Goal: Task Accomplishment & Management: Use online tool/utility

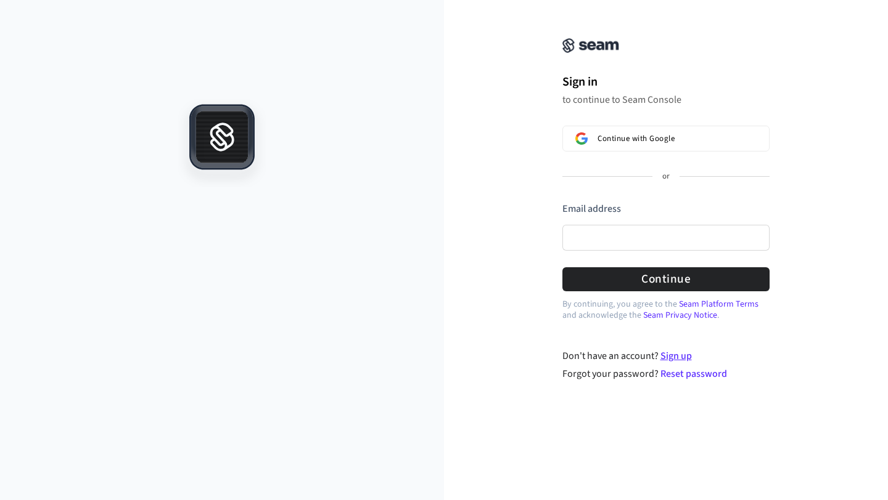
click at [670, 358] on link "Sign up" at bounding box center [675, 356] width 31 height 14
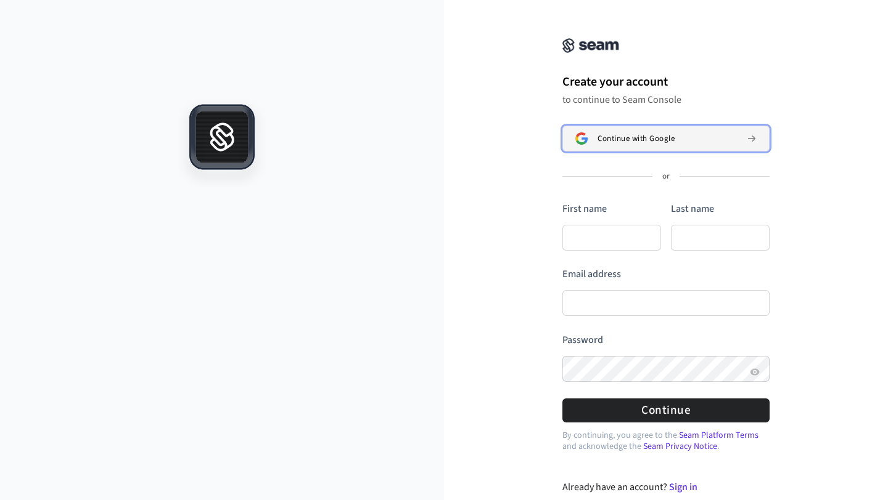
click at [641, 145] on button "Continue with Google" at bounding box center [665, 139] width 207 height 26
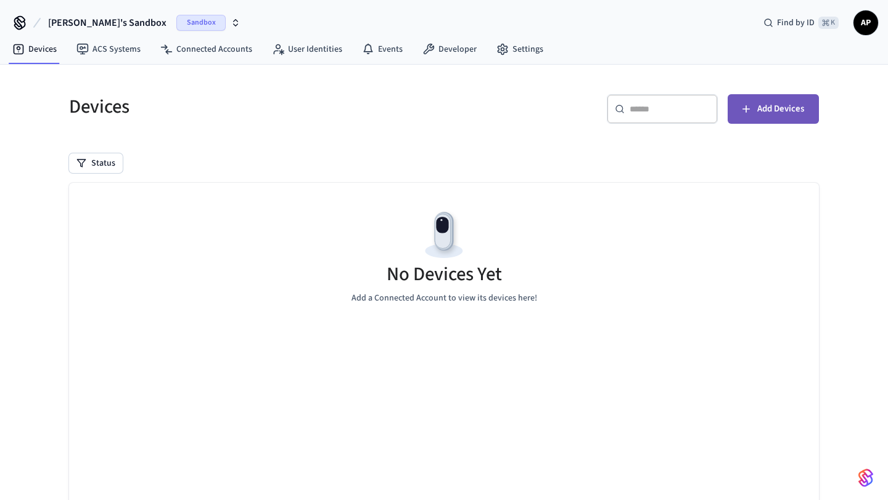
click at [781, 97] on button "Add Devices" at bounding box center [772, 109] width 91 height 30
click at [776, 110] on span "Add Devices" at bounding box center [780, 109] width 47 height 16
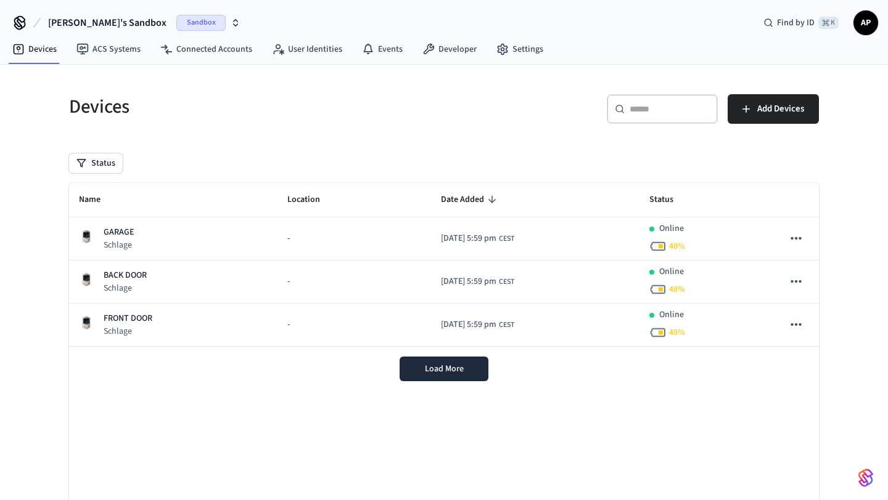
click at [176, 17] on span "Sandbox" at bounding box center [200, 23] width 49 height 16
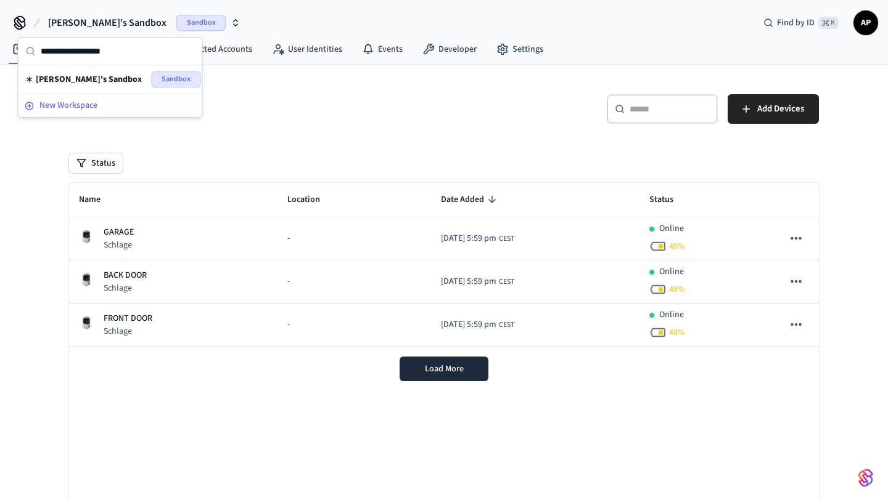
click at [112, 99] on div "New Workspace" at bounding box center [110, 105] width 171 height 13
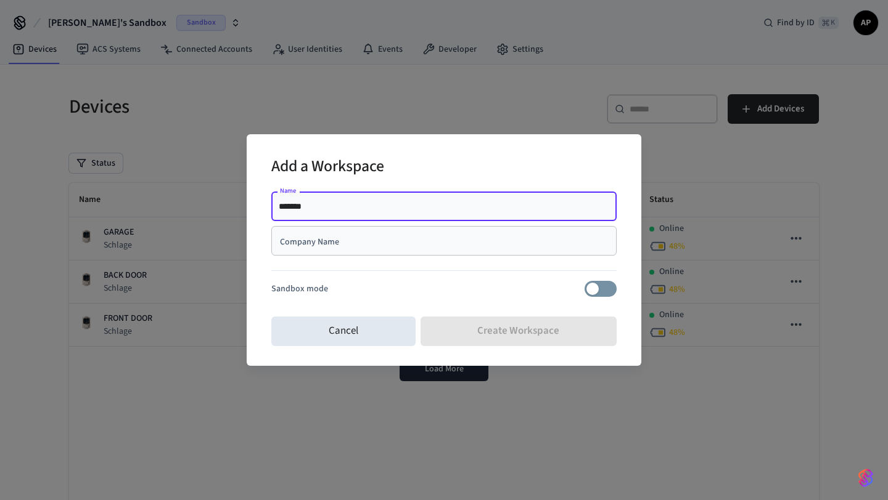
type input "*******"
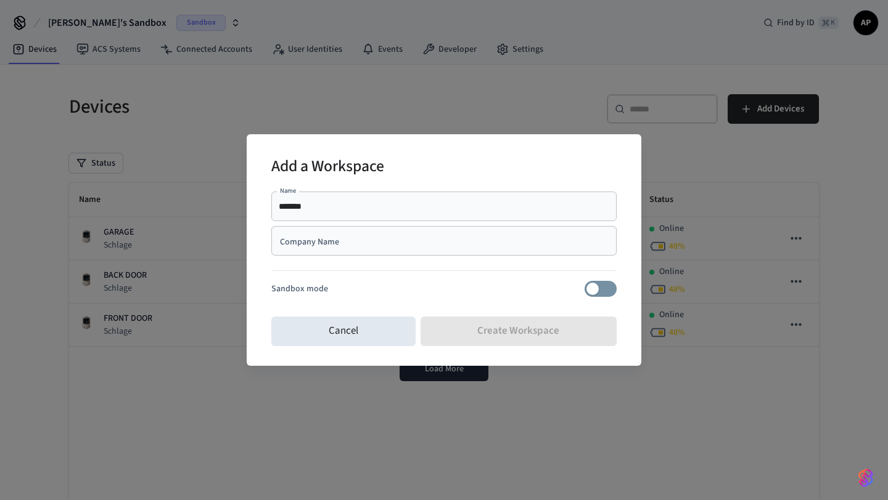
click at [377, 255] on div "Company Name" at bounding box center [443, 241] width 345 height 30
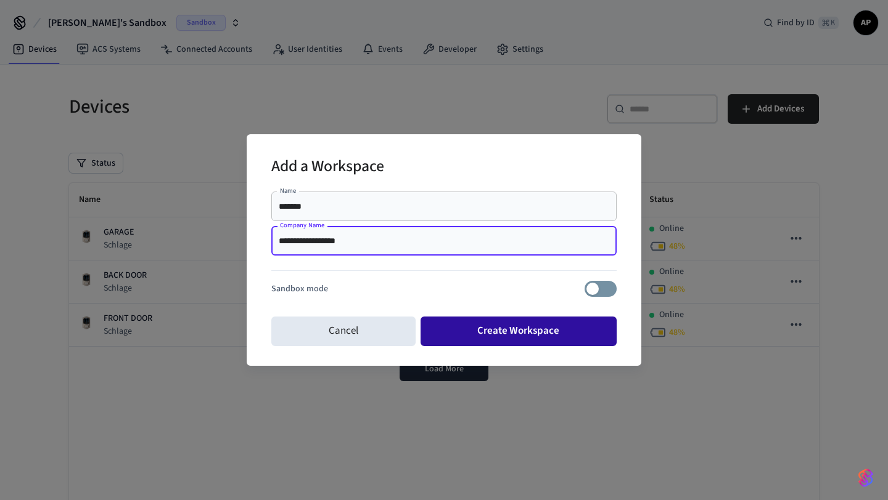
type input "**********"
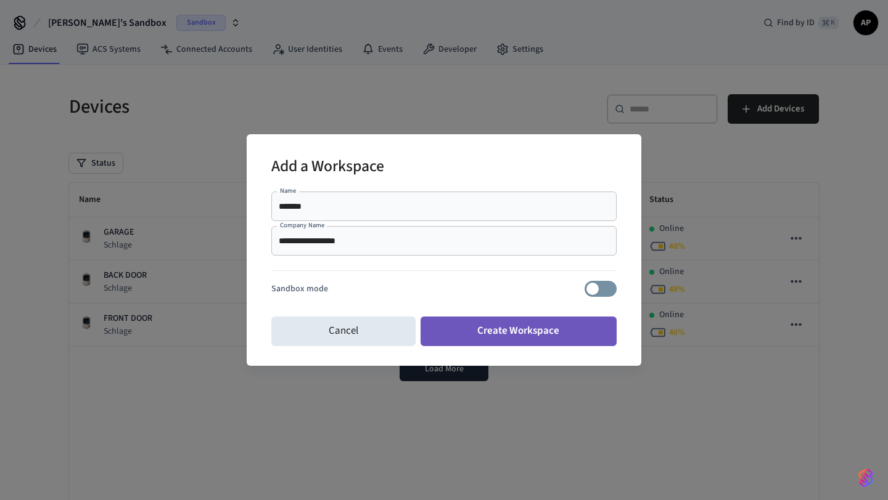
click at [550, 332] on button "Create Workspace" at bounding box center [518, 332] width 197 height 30
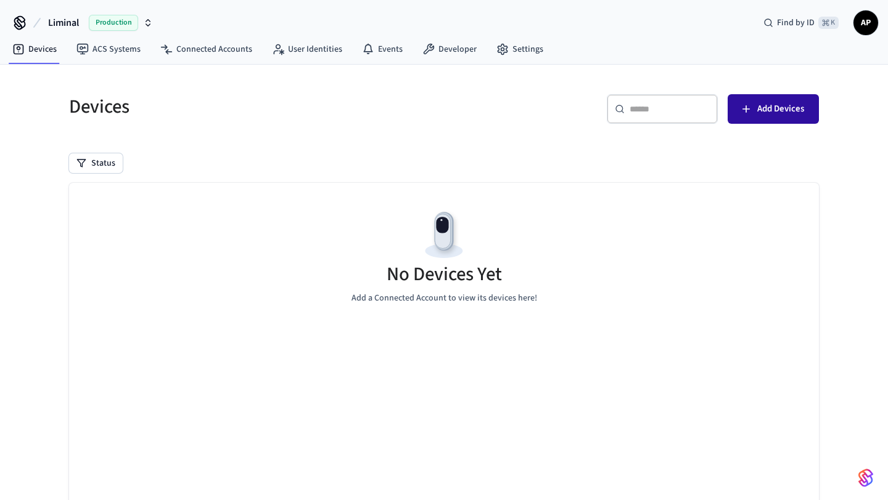
click at [772, 105] on span "Add Devices" at bounding box center [780, 109] width 47 height 16
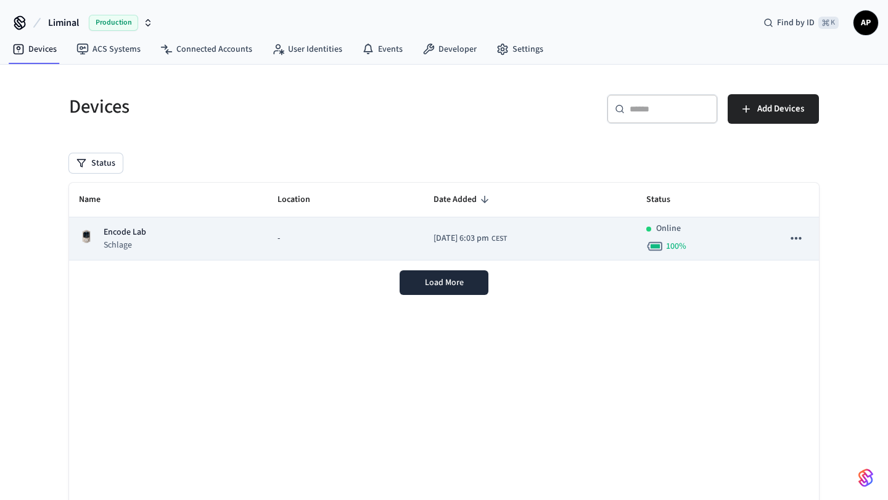
click at [759, 236] on div "Online 100 %" at bounding box center [704, 238] width 117 height 33
click at [799, 237] on icon "sticky table" at bounding box center [796, 239] width 16 height 16
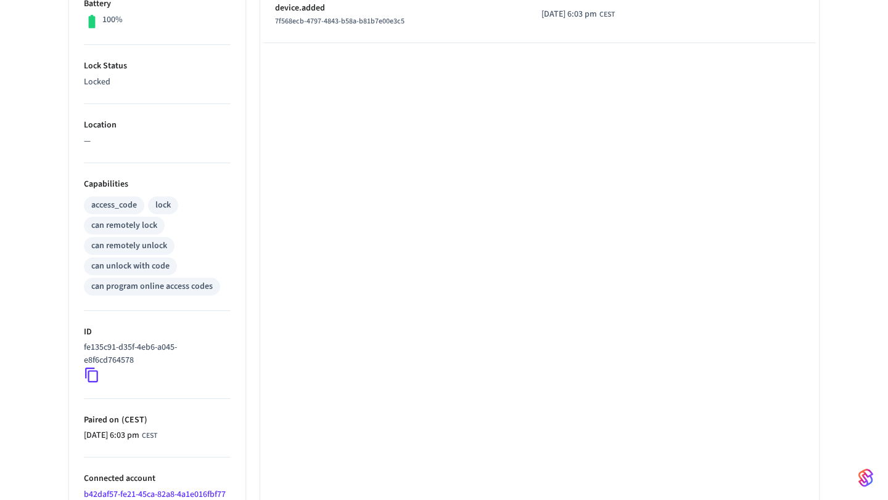
scroll to position [401, 0]
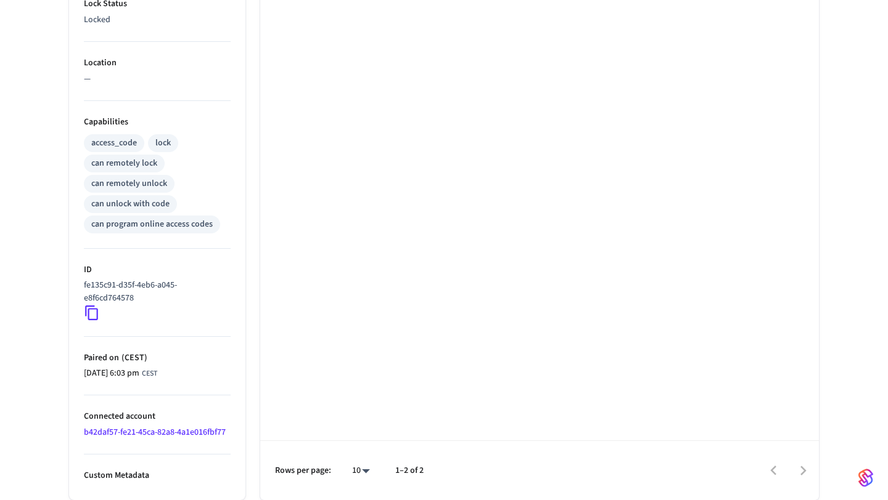
click at [92, 315] on icon at bounding box center [92, 313] width 16 height 16
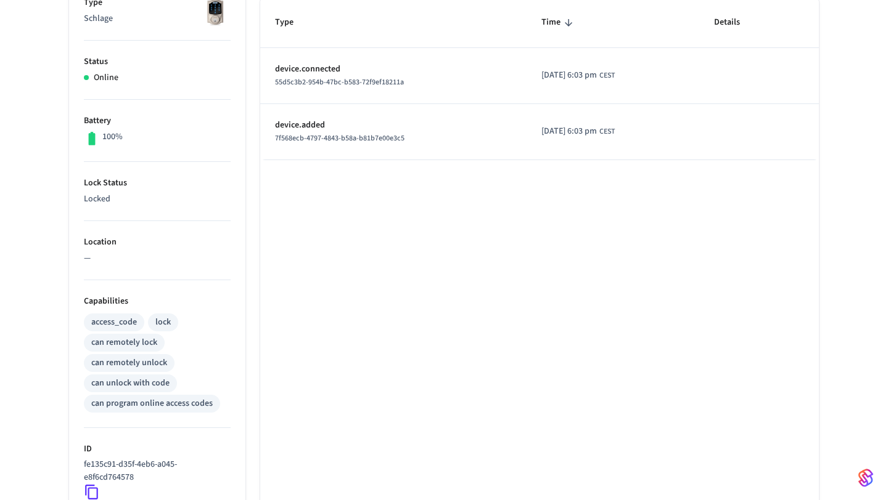
scroll to position [0, 0]
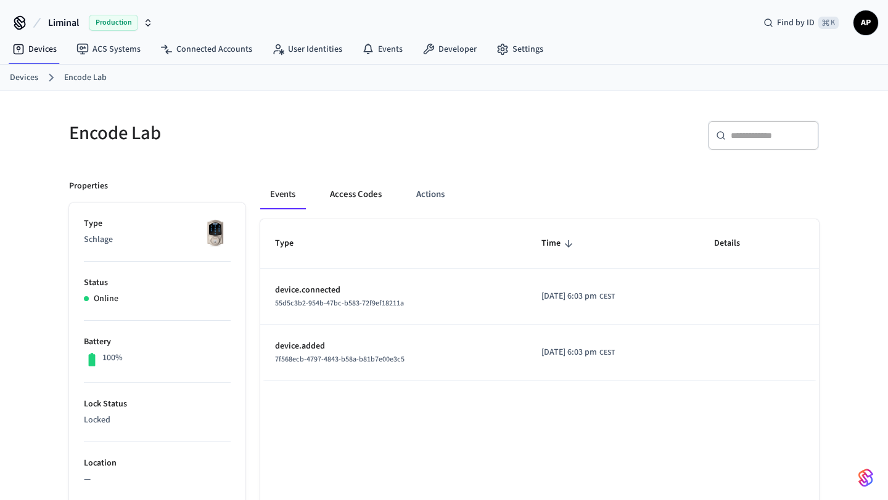
click at [359, 193] on button "Access Codes" at bounding box center [355, 195] width 71 height 30
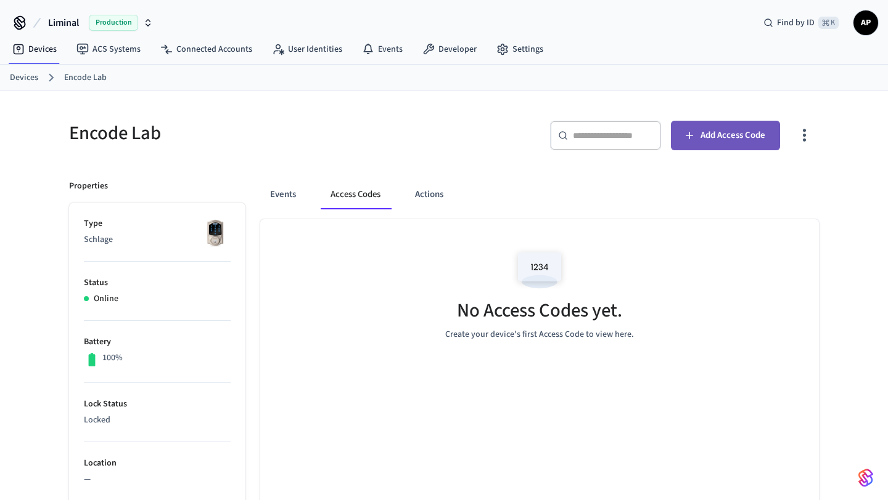
click at [748, 129] on span "Add Access Code" at bounding box center [732, 136] width 65 height 16
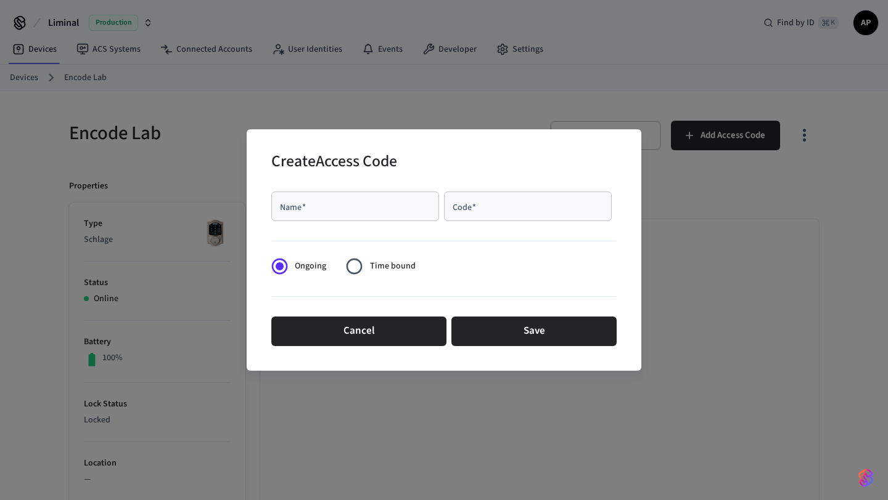
click at [379, 213] on div "Name   *" at bounding box center [355, 207] width 168 height 30
type input "*"
type input "*******"
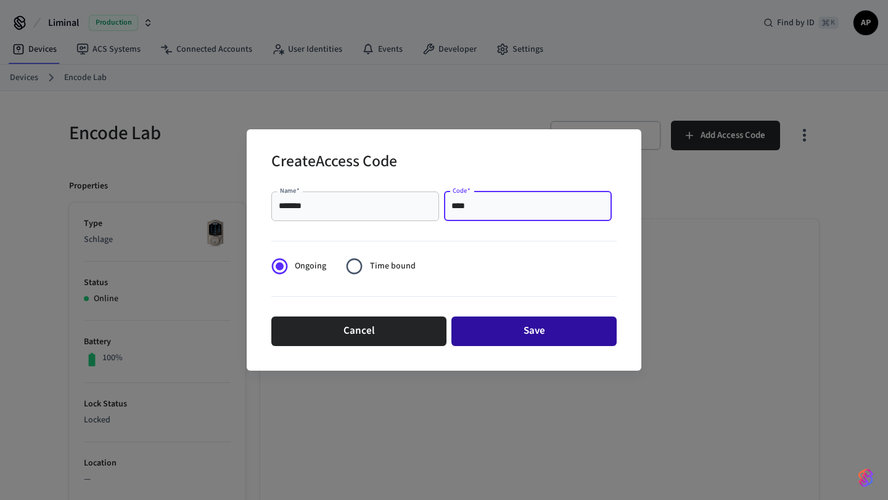
type input "****"
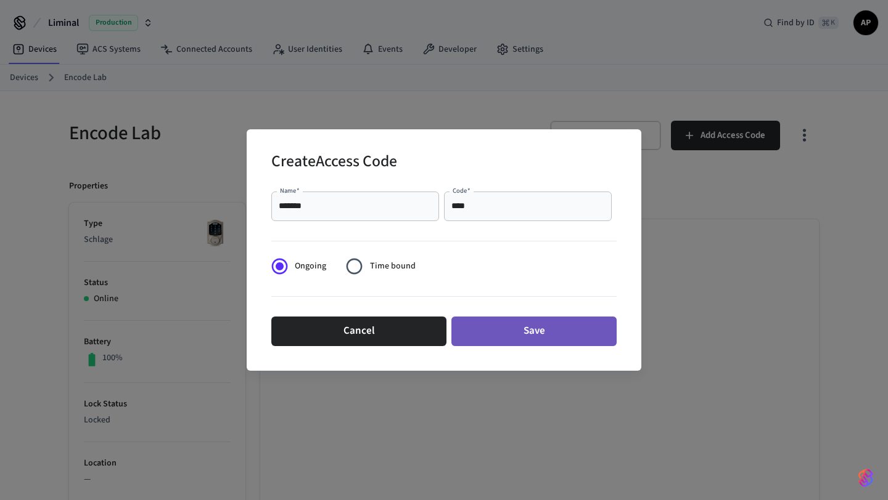
click at [513, 333] on button "Save" at bounding box center [533, 332] width 165 height 30
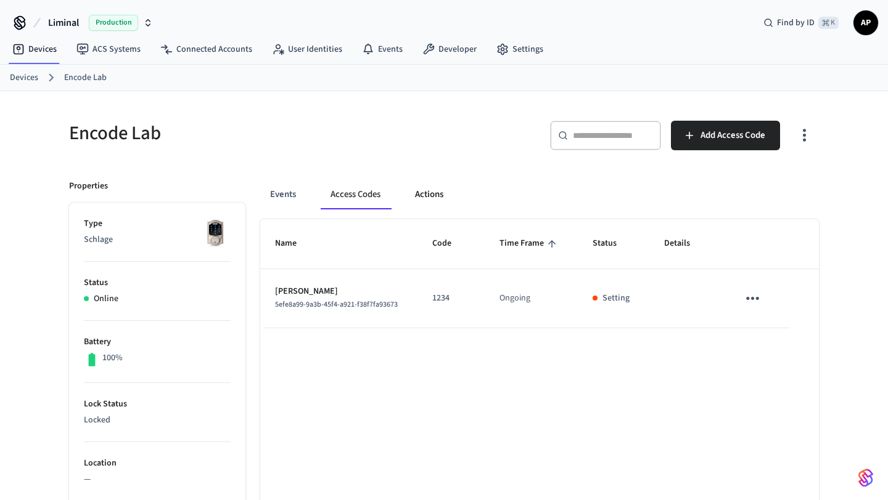
click at [447, 192] on button "Actions" at bounding box center [429, 195] width 48 height 30
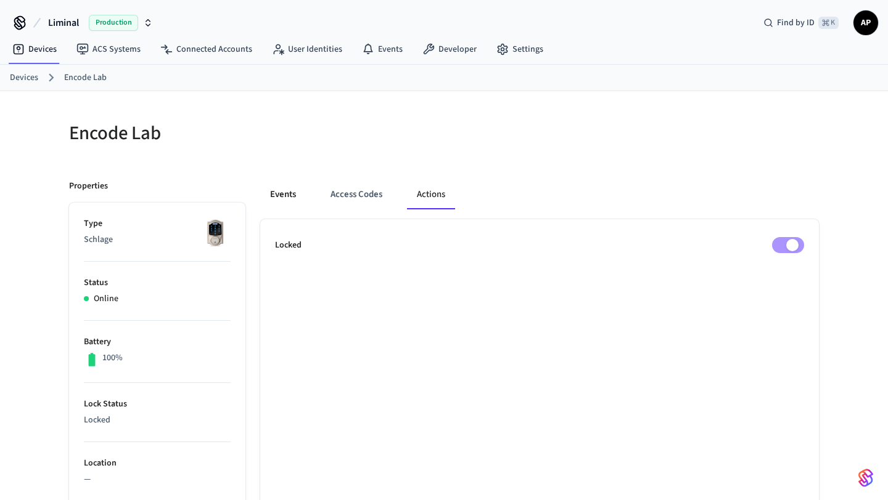
click at [294, 197] on button "Events" at bounding box center [283, 195] width 46 height 30
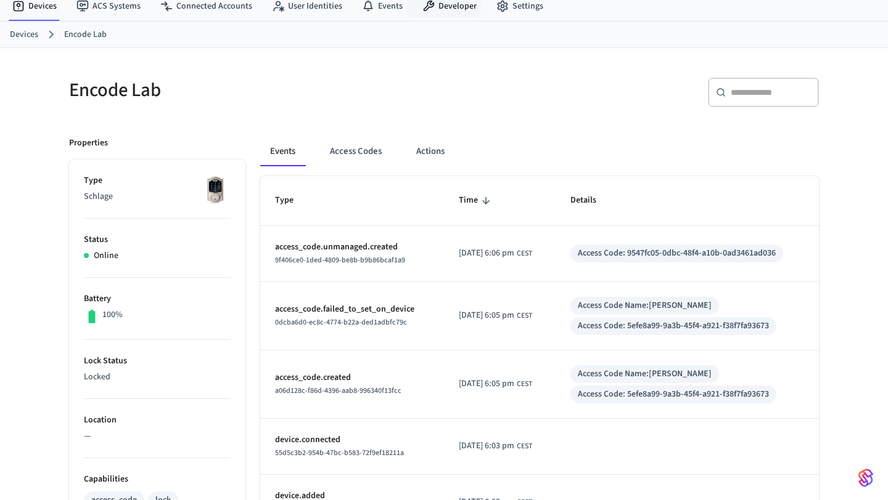
scroll to position [14, 0]
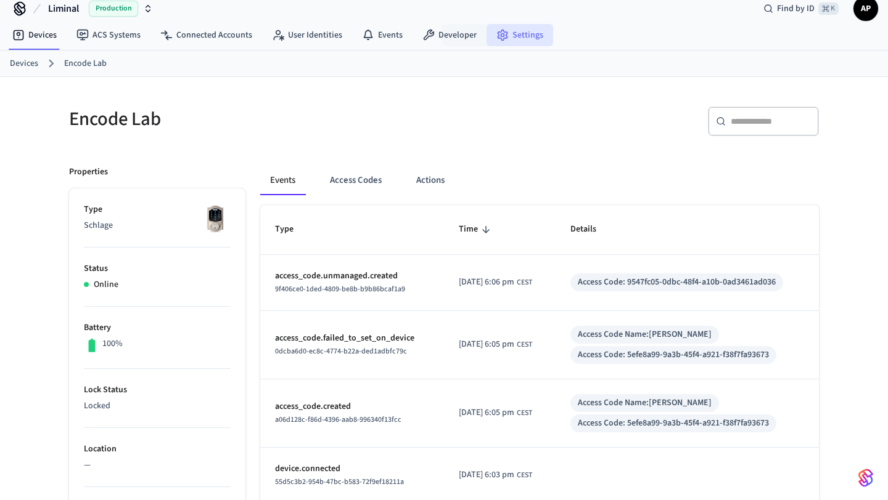
click at [530, 36] on link "Settings" at bounding box center [519, 35] width 67 height 22
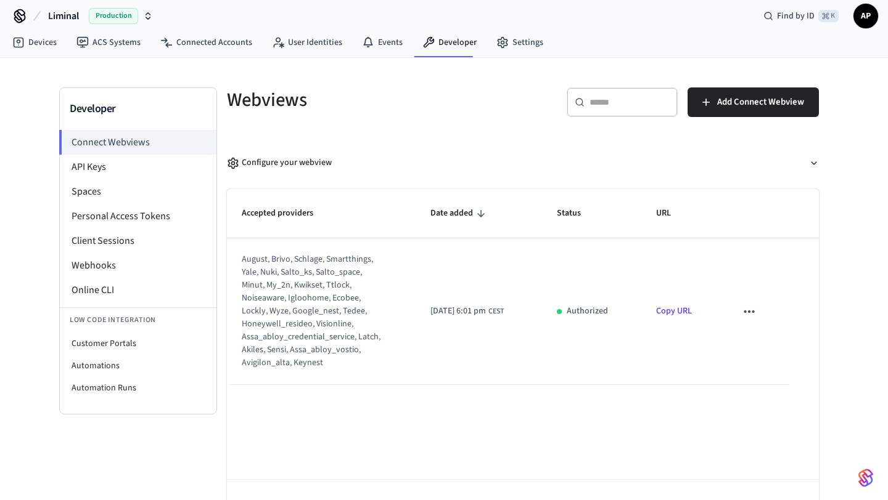
scroll to position [46, 0]
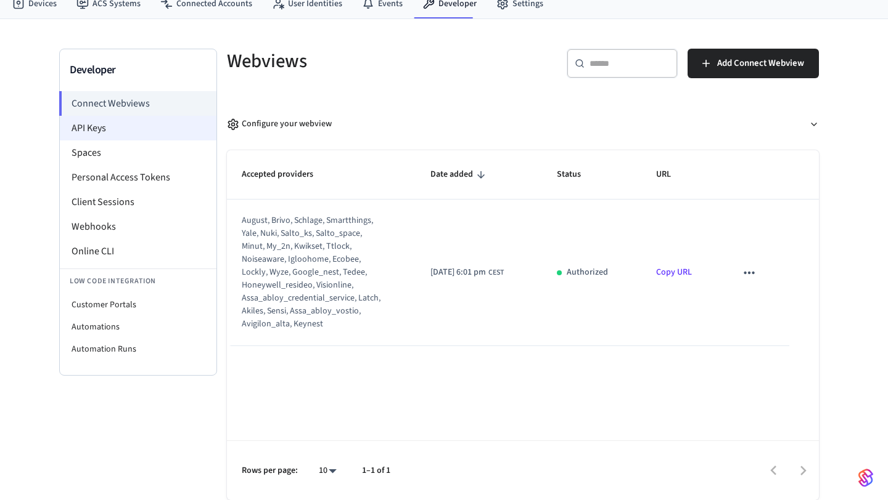
click at [159, 130] on li "API Keys" at bounding box center [138, 128] width 157 height 25
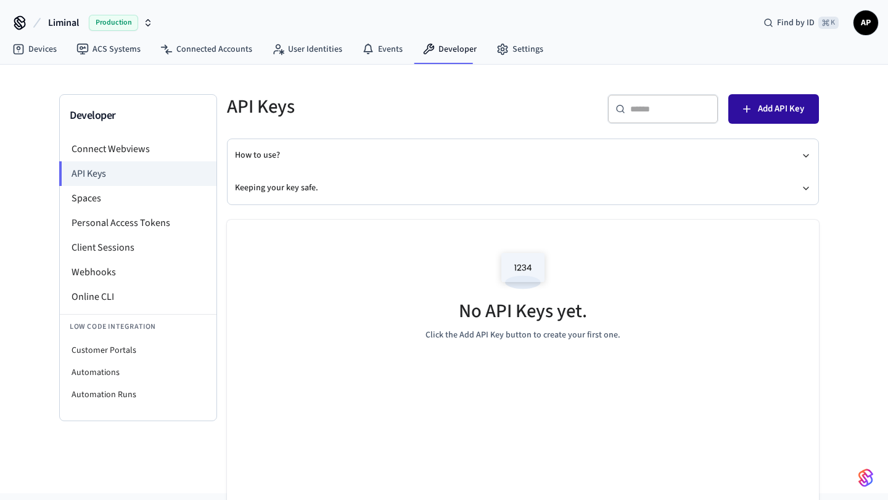
click at [748, 118] on button "Add API Key" at bounding box center [773, 109] width 91 height 30
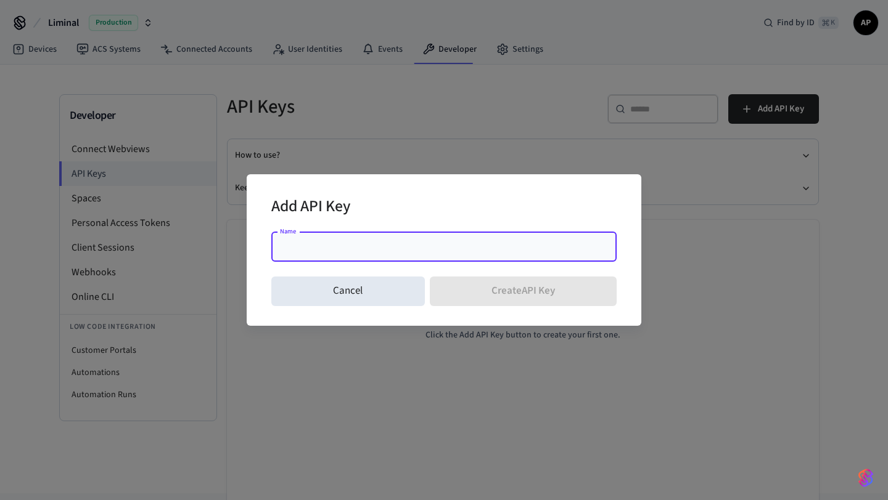
click at [431, 251] on input "Name" at bounding box center [444, 247] width 330 height 12
click at [444, 246] on input "Name" at bounding box center [444, 247] width 330 height 12
click at [470, 247] on input "Name" at bounding box center [444, 247] width 330 height 12
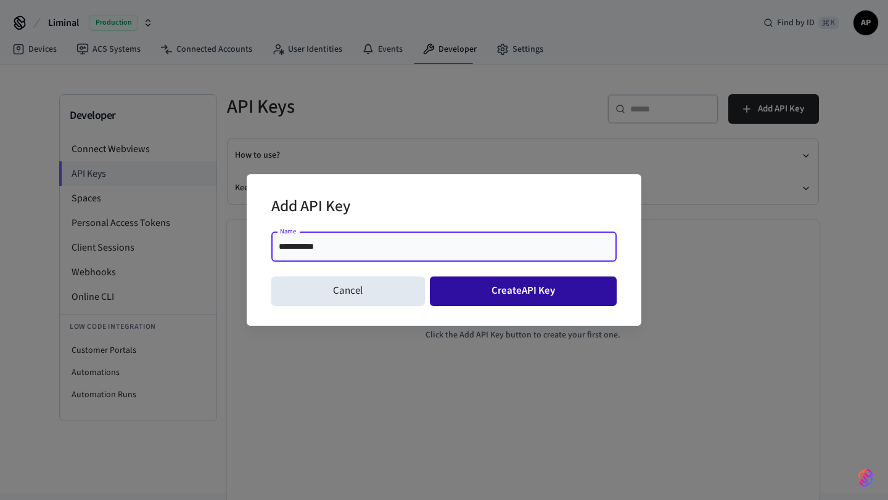
type input "**********"
click at [549, 294] on button "Create API Key" at bounding box center [523, 292] width 187 height 30
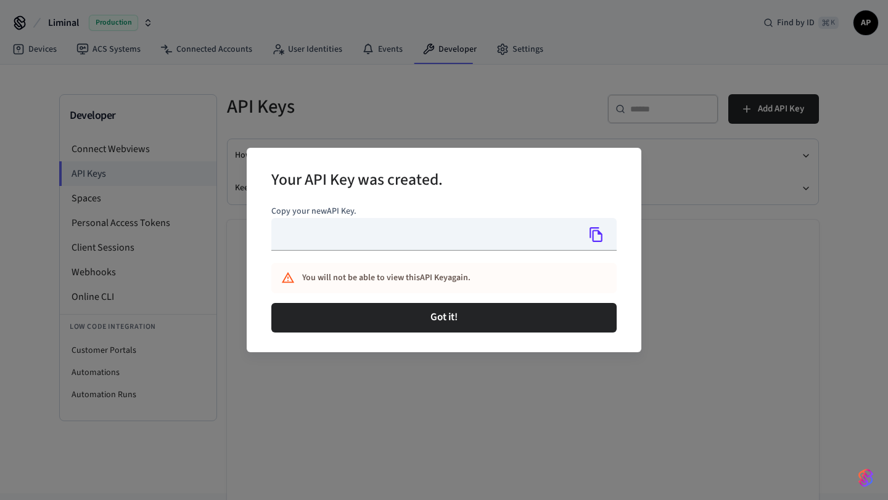
type input "**********"
click at [595, 235] on icon "Copy" at bounding box center [596, 235] width 16 height 16
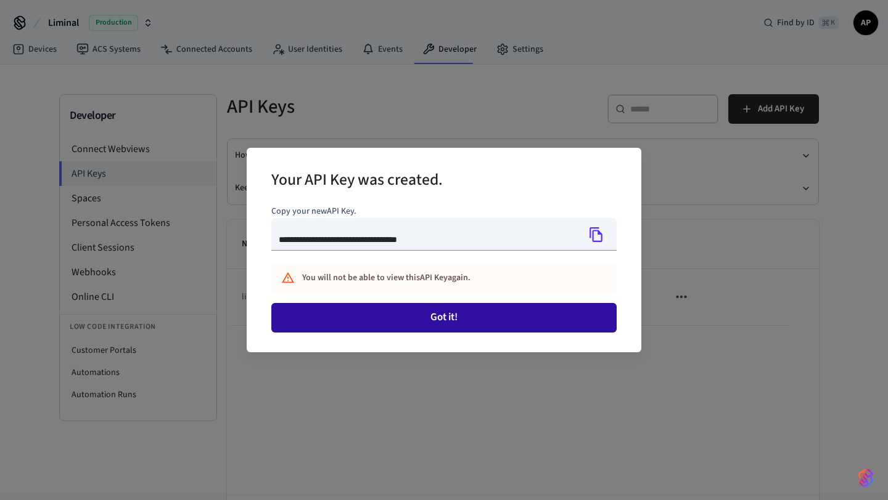
click at [472, 318] on button "Got it!" at bounding box center [443, 318] width 345 height 30
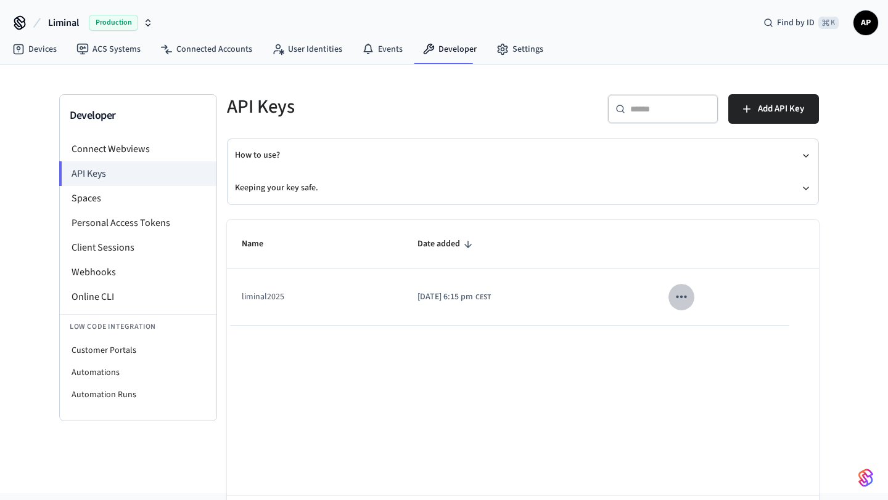
click at [689, 294] on icon "sticky table" at bounding box center [681, 297] width 16 height 16
click at [719, 342] on ul "Edit Delete" at bounding box center [721, 359] width 59 height 79
click at [616, 351] on div at bounding box center [444, 250] width 888 height 500
click at [803, 179] on button "Keeping your key safe." at bounding box center [523, 188] width 576 height 33
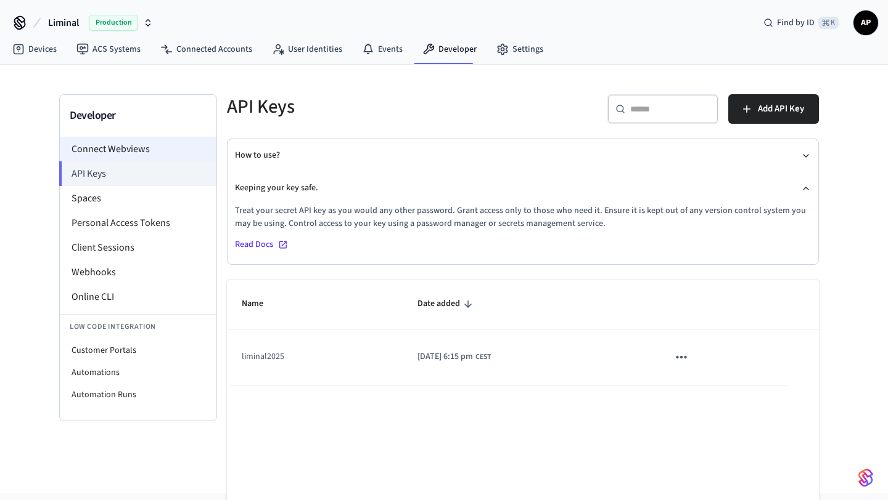
click at [150, 153] on li "Connect Webviews" at bounding box center [138, 149] width 157 height 25
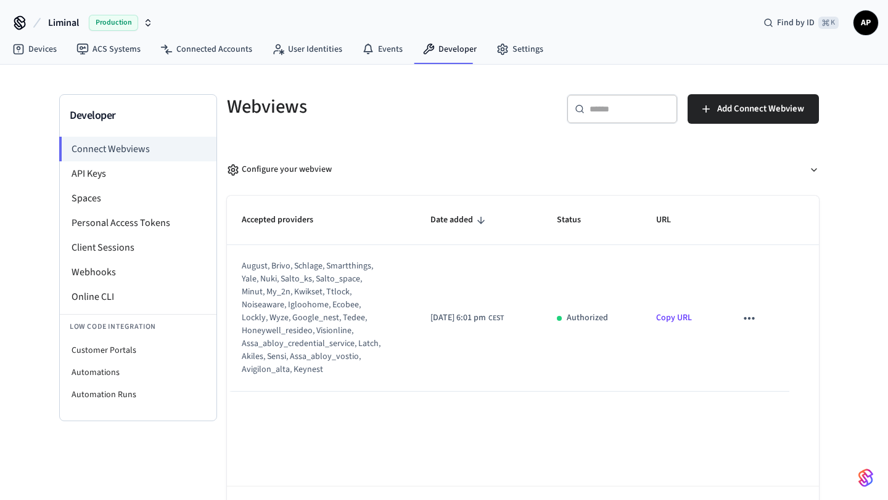
click at [750, 324] on icon "sticky table" at bounding box center [749, 319] width 16 height 16
click at [685, 324] on div at bounding box center [444, 250] width 888 height 500
click at [681, 324] on link "Copy URL" at bounding box center [674, 318] width 36 height 12
click at [113, 192] on li "Spaces" at bounding box center [138, 198] width 157 height 25
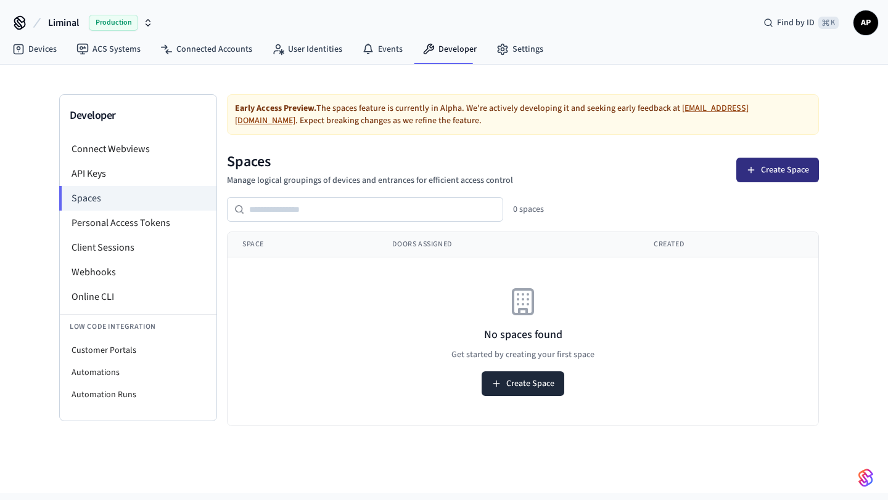
click at [766, 168] on button "Create Space" at bounding box center [777, 170] width 83 height 25
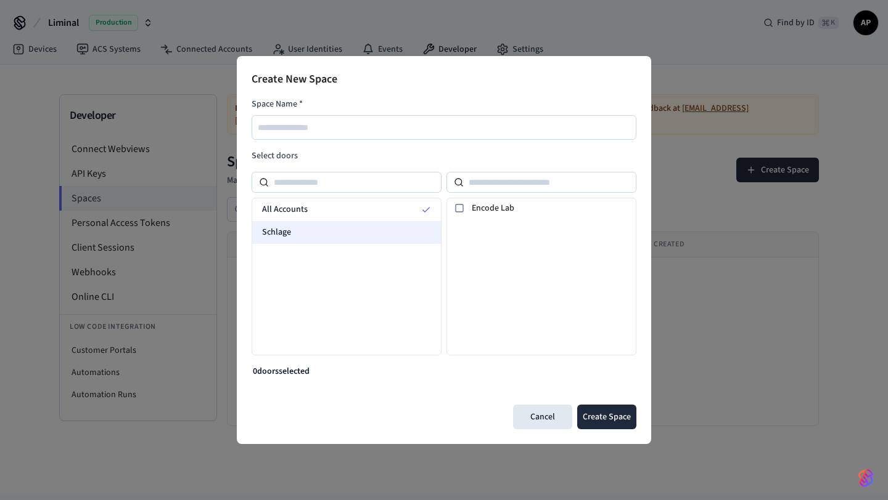
click at [314, 231] on div "Schlage" at bounding box center [346, 232] width 189 height 23
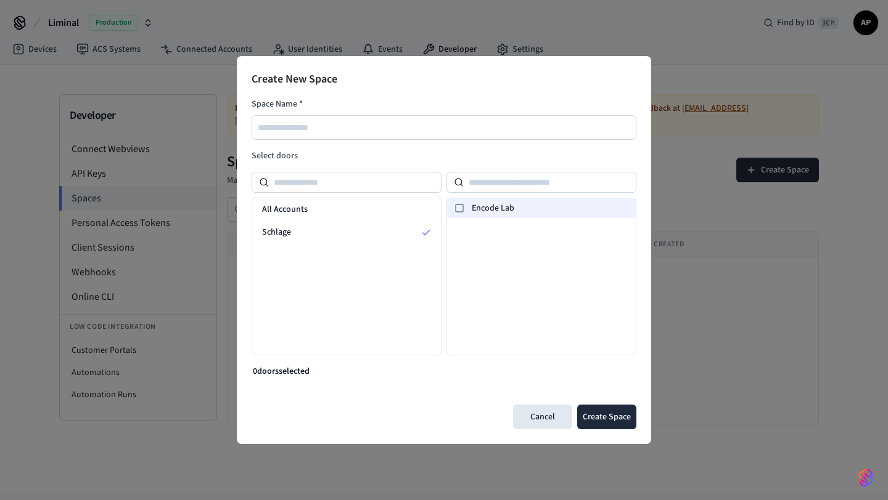
click at [517, 210] on span "Encode Lab" at bounding box center [550, 208] width 159 height 13
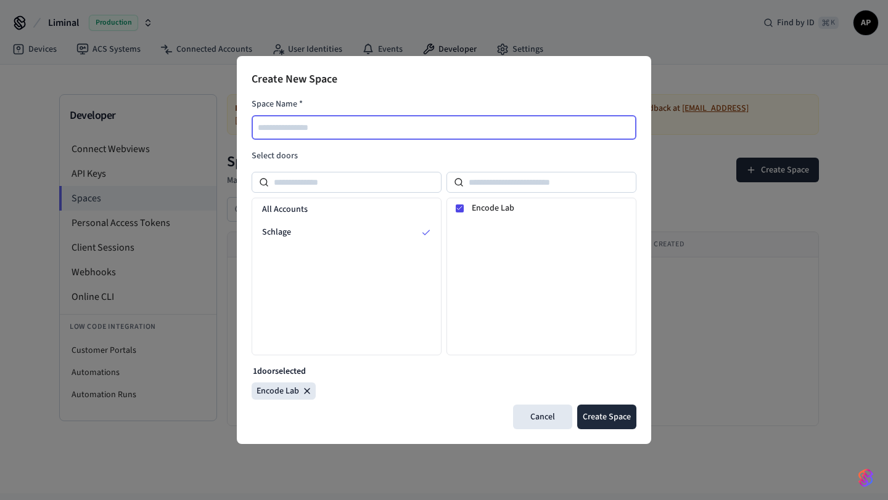
click at [398, 131] on input "text" at bounding box center [444, 127] width 383 height 15
type input "**********"
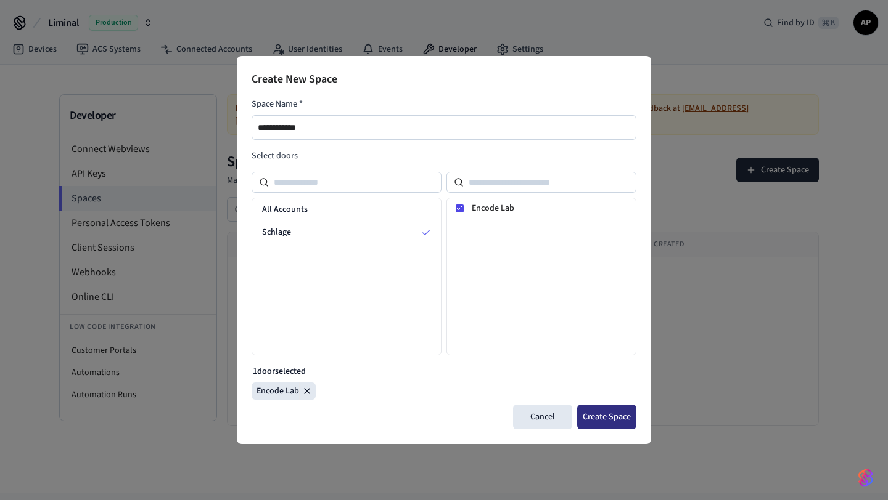
click at [618, 415] on button "Create Space" at bounding box center [606, 417] width 59 height 25
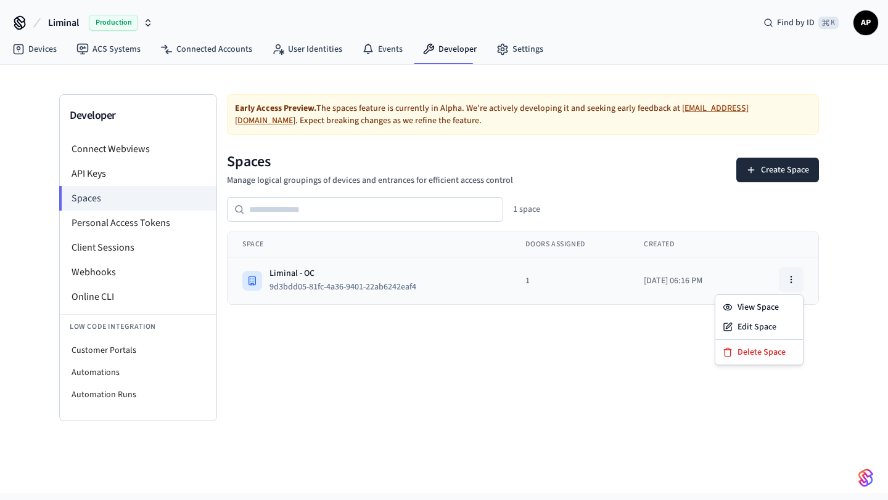
click at [791, 279] on icon "button" at bounding box center [791, 280] width 10 height 10
click at [765, 309] on div "View Space" at bounding box center [758, 308] width 83 height 20
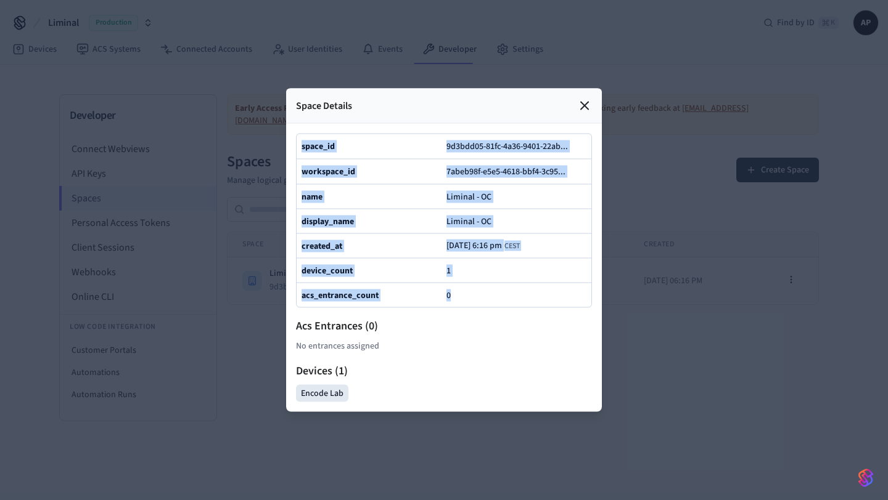
copy div "space_id 9d3bdd05-81fc-4a36-9401-22ab ... workspace_id 7abeb98f-e5e5-4618-bbf4-…"
drag, startPoint x: 463, startPoint y: 296, endPoint x: 300, endPoint y: 145, distance: 221.6
click at [300, 145] on div "space_id 9d3bdd05-81fc-4a36-9401-22ab ... workspace_id 7abeb98f-e5e5-4618-bbf4-…" at bounding box center [444, 221] width 296 height 174
click at [576, 141] on icon at bounding box center [570, 146] width 15 height 15
click at [573, 169] on rect at bounding box center [569, 173] width 9 height 9
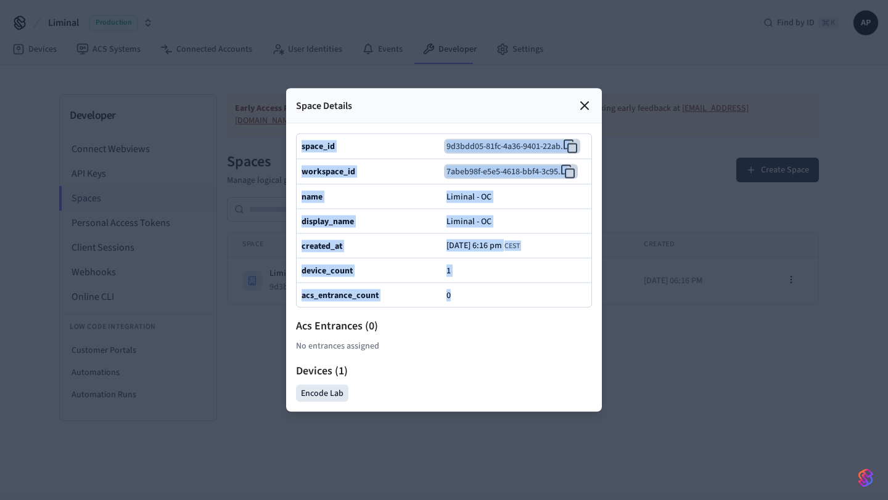
click at [585, 102] on icon at bounding box center [584, 106] width 15 height 15
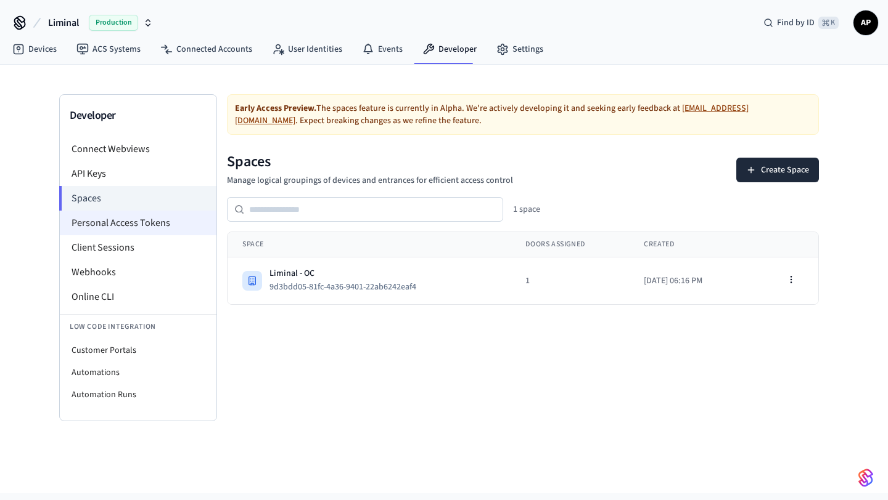
click at [142, 223] on li "Personal Access Tokens" at bounding box center [138, 223] width 157 height 25
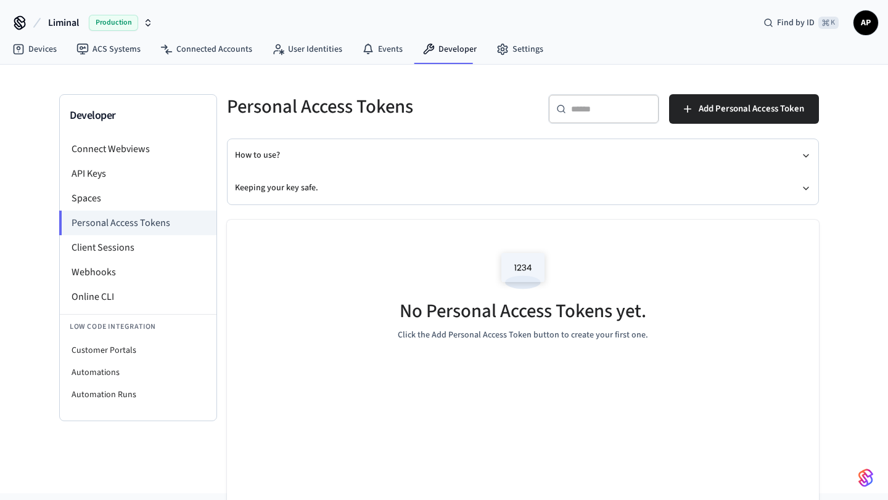
click at [523, 266] on img at bounding box center [522, 271] width 55 height 52
click at [714, 110] on span "Add Personal Access Token" at bounding box center [750, 109] width 105 height 16
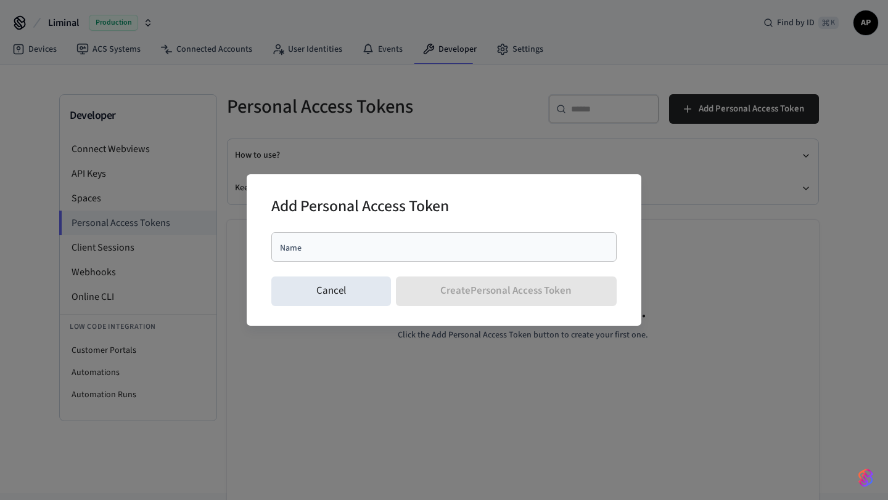
click at [440, 254] on div "Name" at bounding box center [443, 247] width 345 height 30
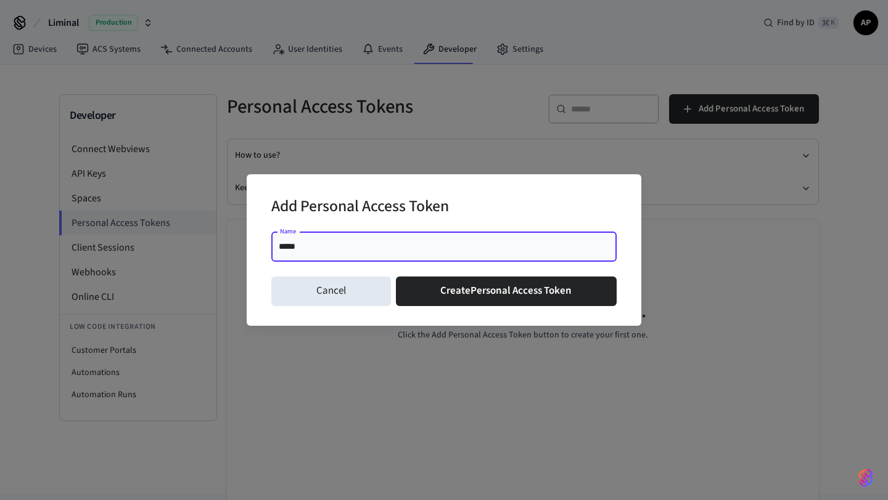
type input "*******"
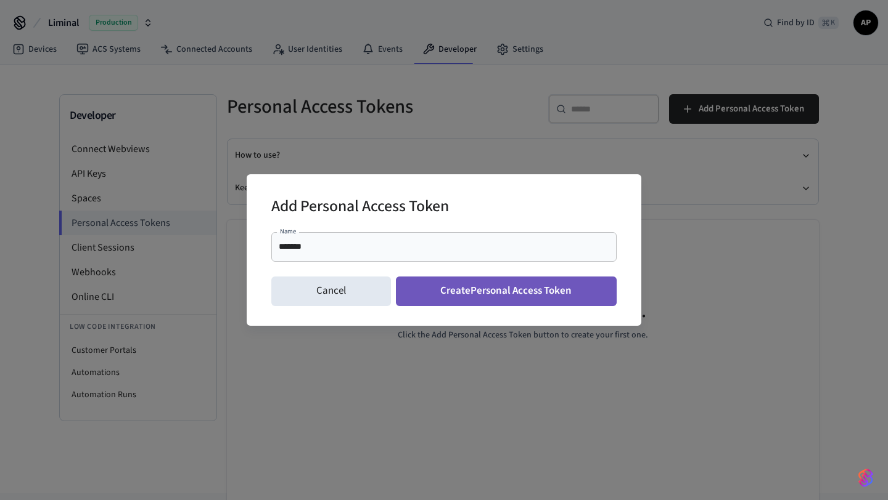
click at [451, 298] on button "Create Personal Access Token" at bounding box center [506, 292] width 221 height 30
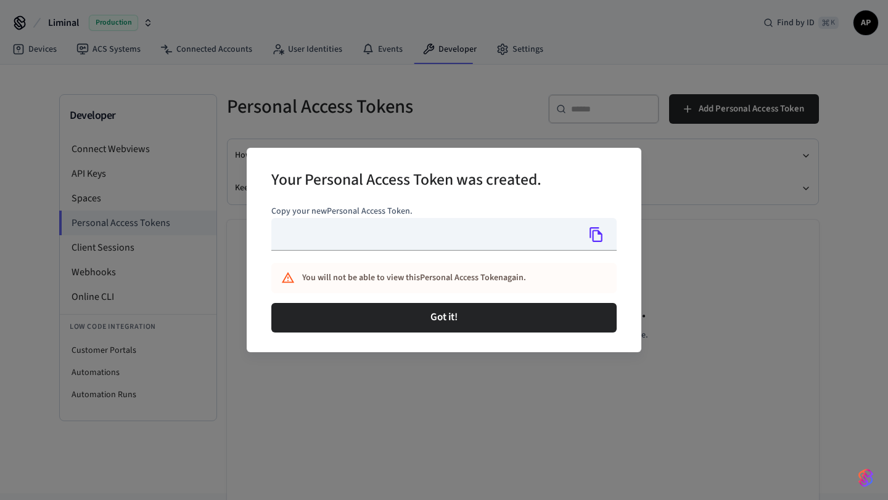
type input "**********"
click at [594, 229] on icon "Copy" at bounding box center [596, 235] width 16 height 16
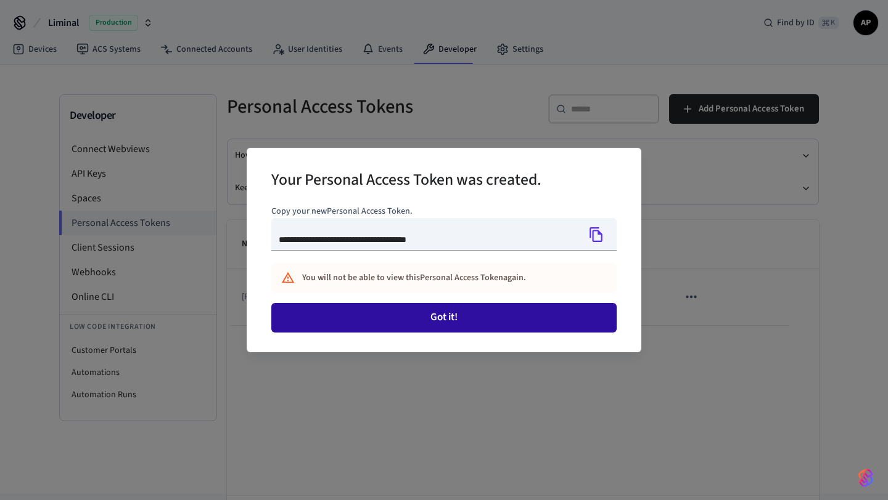
click at [504, 313] on button "Got it!" at bounding box center [443, 318] width 345 height 30
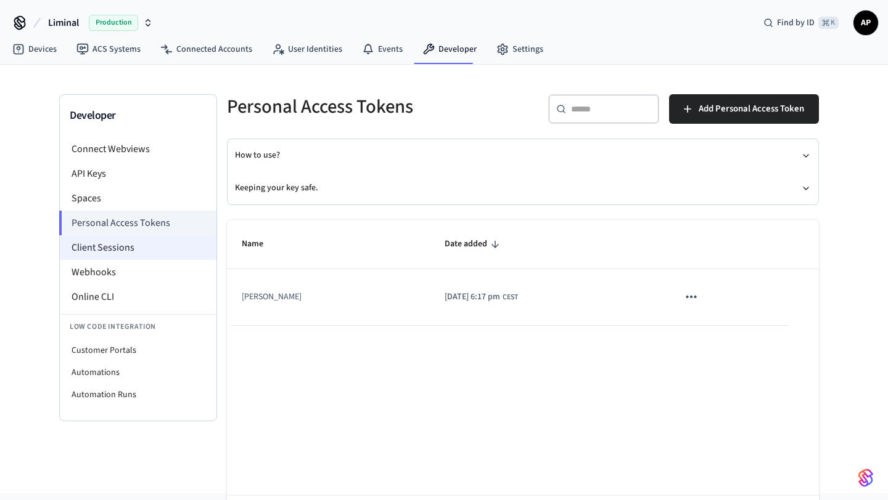
click at [141, 240] on li "Client Sessions" at bounding box center [138, 247] width 157 height 25
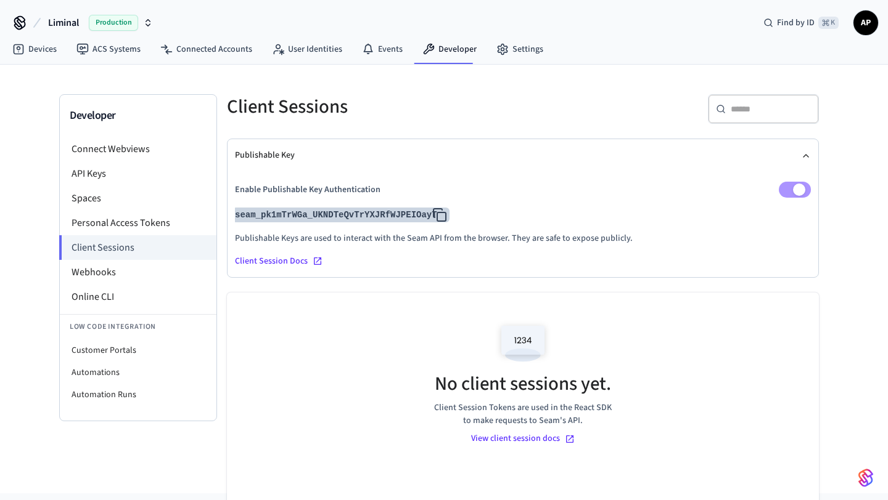
click at [441, 213] on rect at bounding box center [441, 217] width 9 height 9
click at [153, 274] on li "Webhooks" at bounding box center [138, 272] width 157 height 25
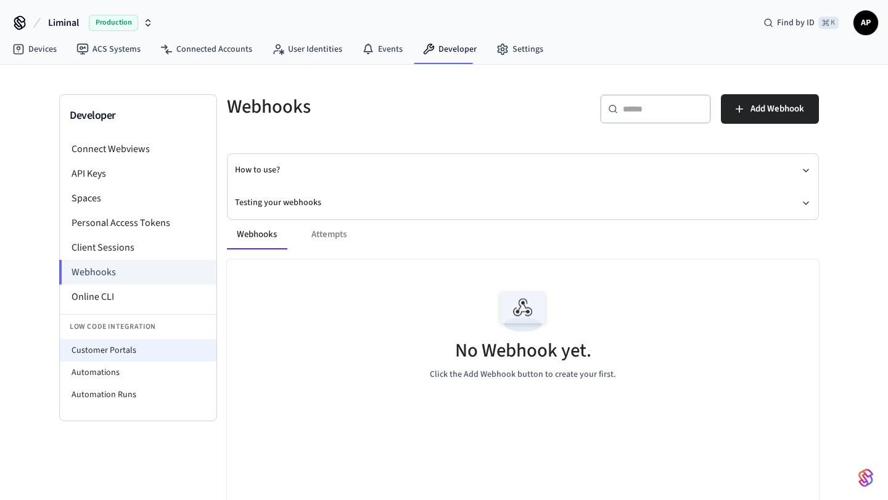
click at [114, 350] on li "Customer Portals" at bounding box center [138, 351] width 157 height 22
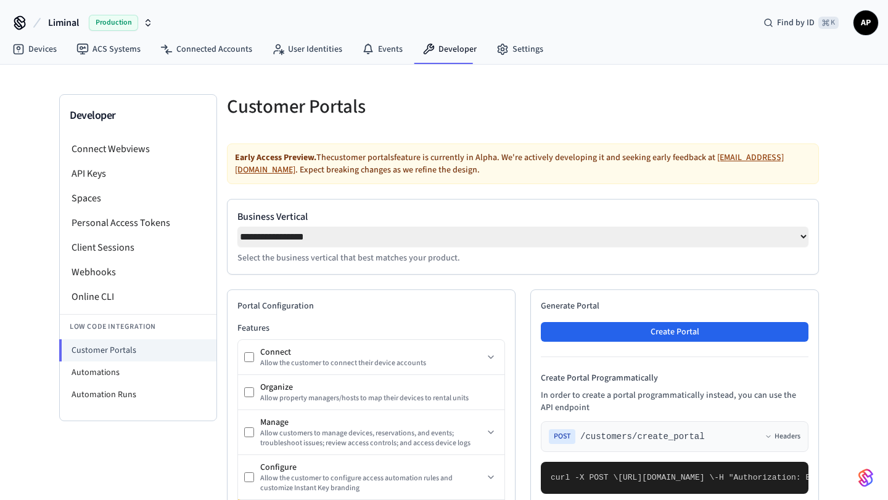
select select "**********"
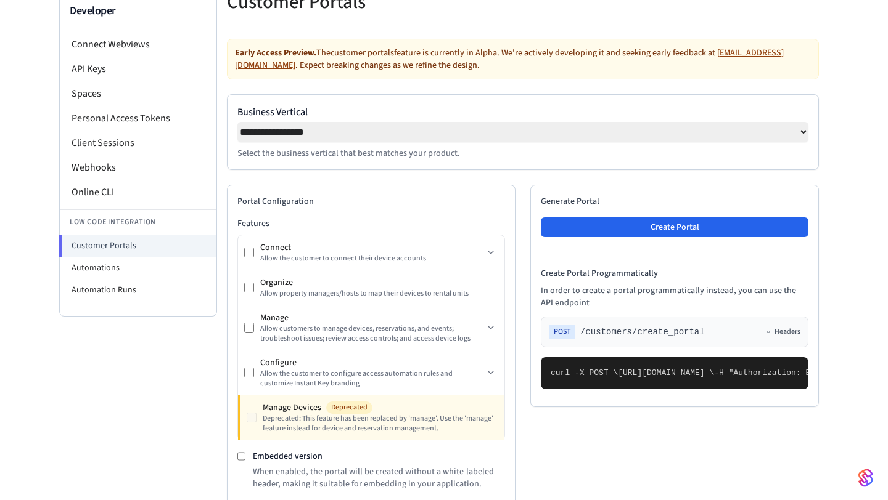
scroll to position [105, 0]
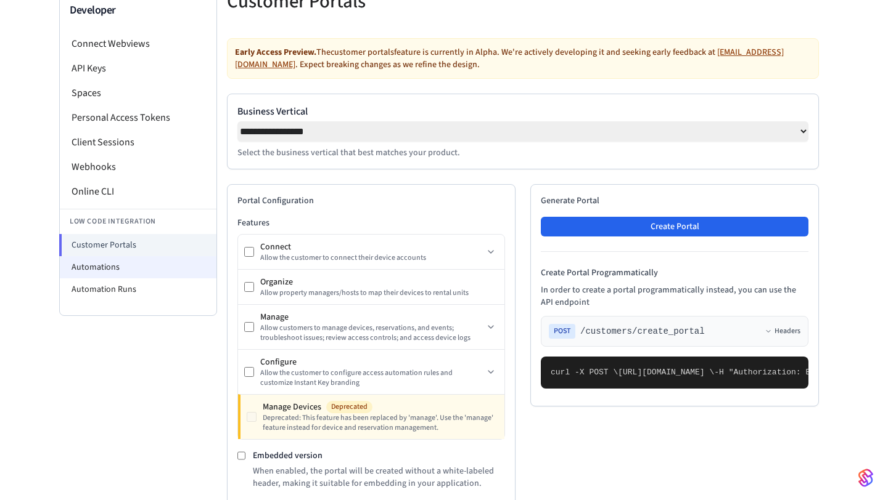
click at [114, 271] on li "Automations" at bounding box center [138, 267] width 157 height 22
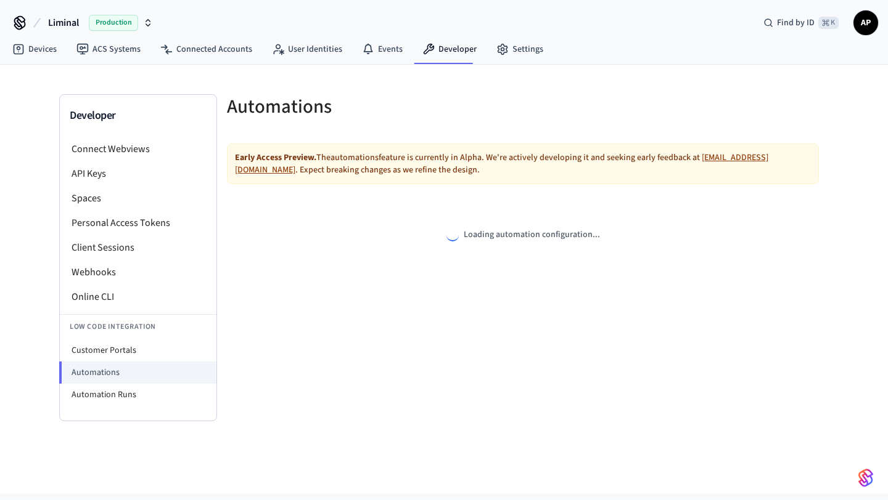
select select "**********"
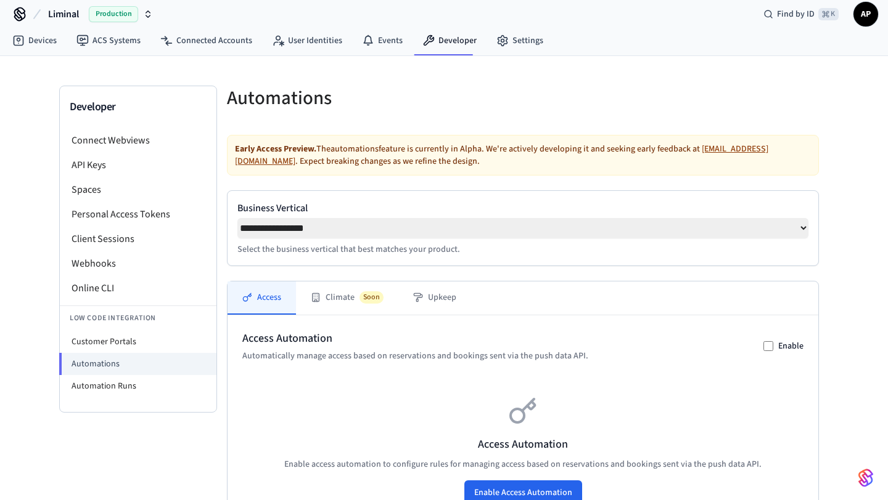
scroll to position [1, 0]
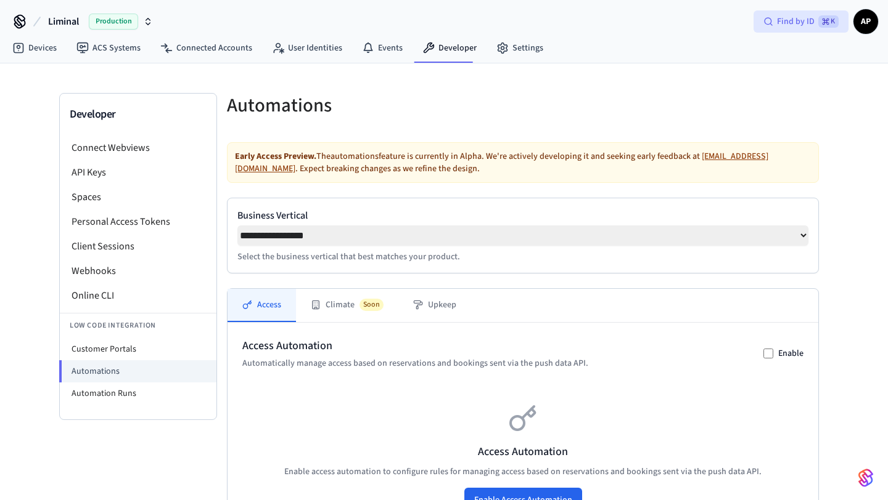
click at [830, 22] on span "⌘ K" at bounding box center [828, 21] width 20 height 12
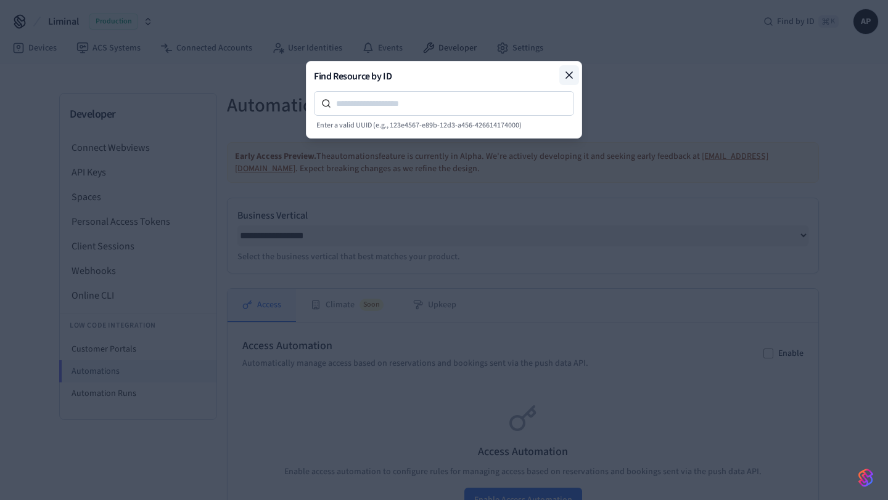
click at [564, 83] on button at bounding box center [569, 75] width 20 height 20
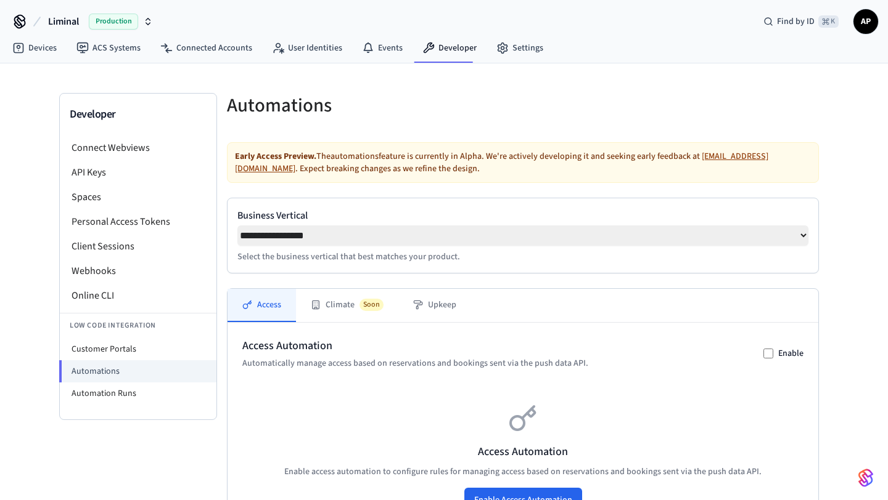
click at [872, 25] on span "AP" at bounding box center [865, 21] width 22 height 22
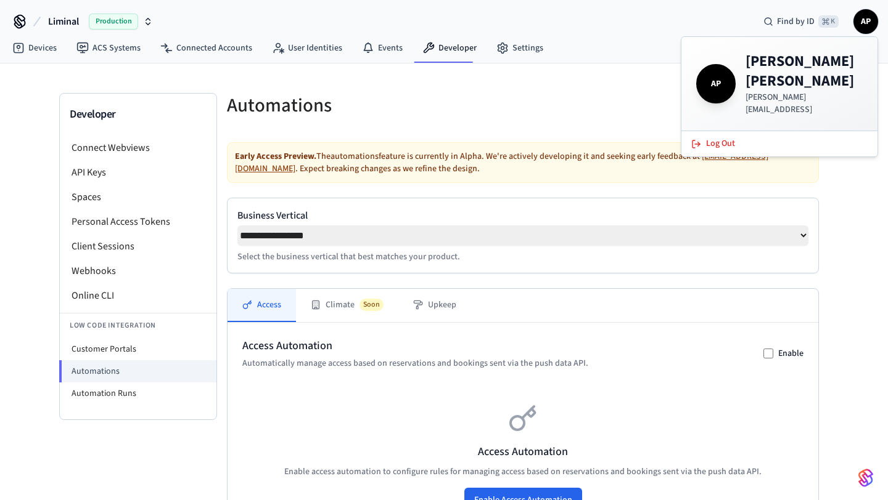
click at [572, 37] on div "Devices ACS Systems Connected Accounts User Identities Events Developer Settings" at bounding box center [444, 49] width 888 height 29
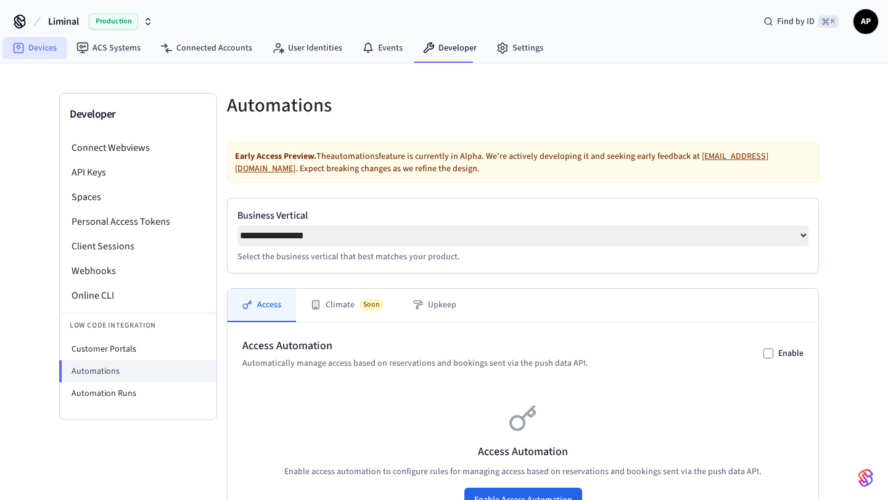
click at [47, 42] on link "Devices" at bounding box center [34, 48] width 64 height 22
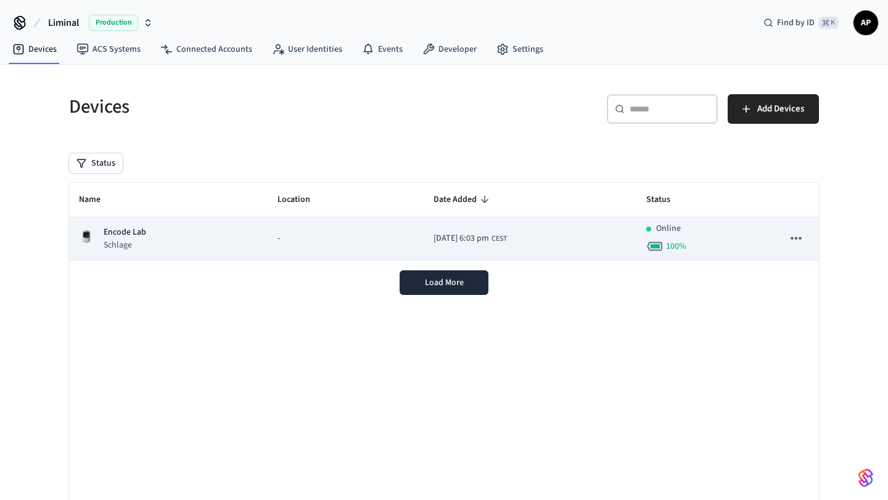
click at [295, 238] on div "-" at bounding box center [345, 238] width 136 height 13
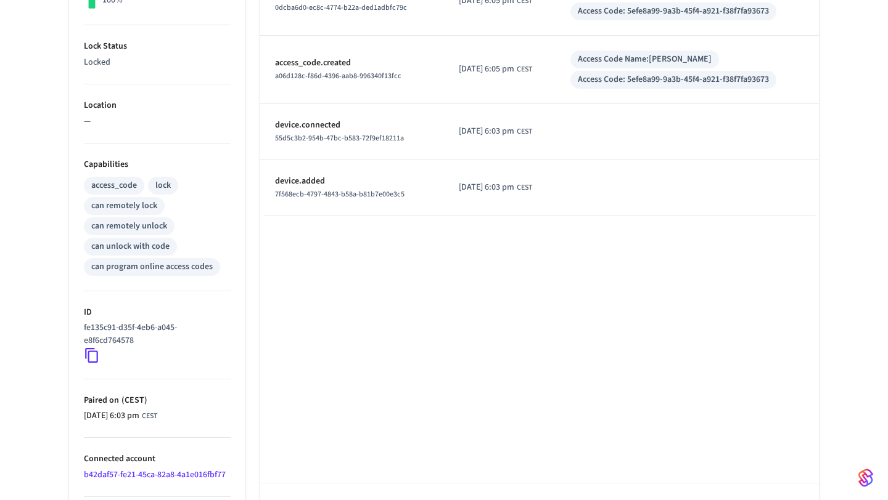
scroll to position [361, 0]
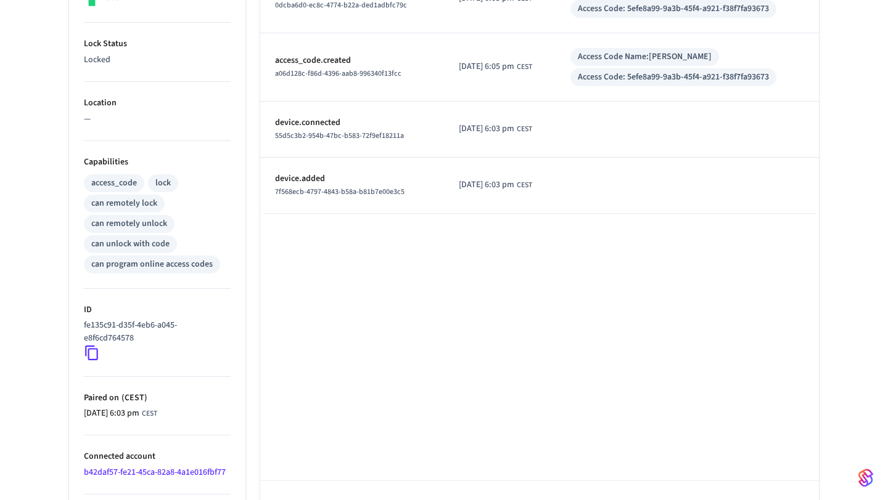
click at [92, 353] on icon at bounding box center [92, 353] width 16 height 16
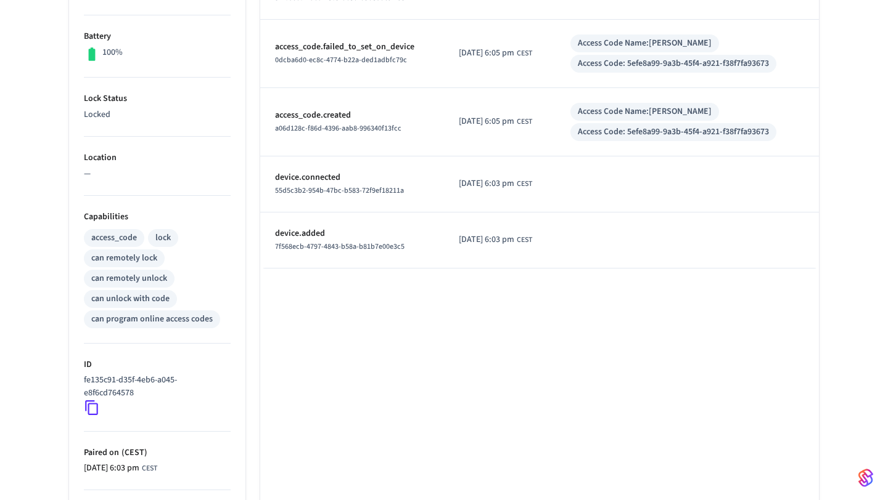
scroll to position [364, 0]
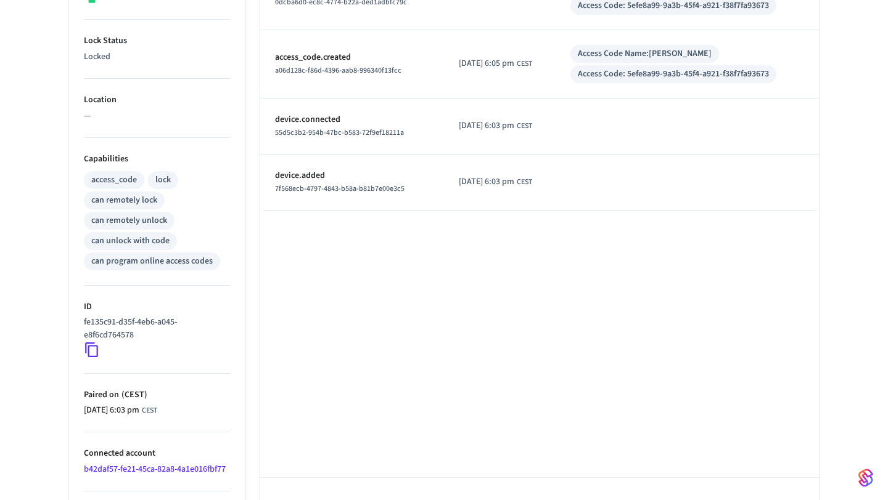
click at [92, 354] on icon at bounding box center [92, 350] width 16 height 16
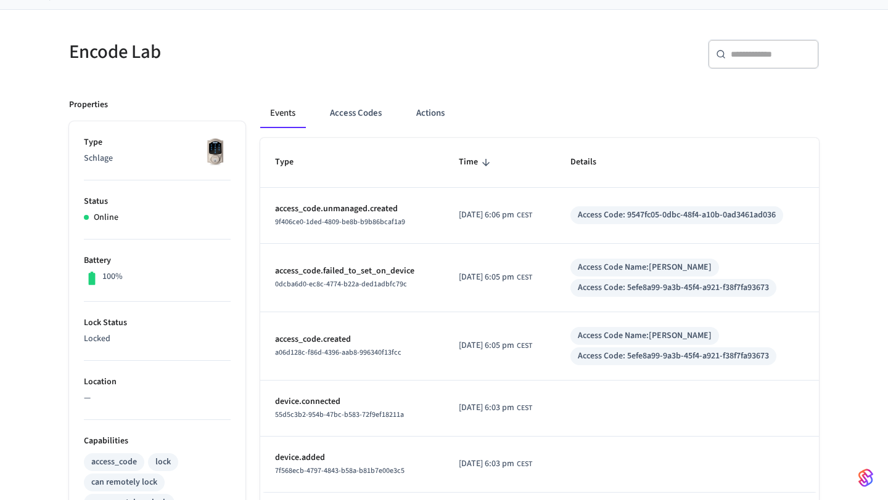
scroll to position [82, 0]
click at [442, 105] on button "Actions" at bounding box center [430, 113] width 48 height 30
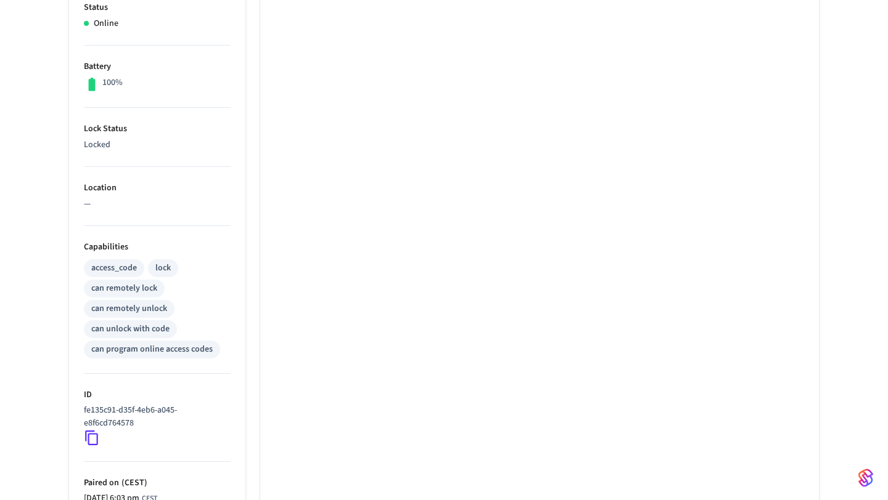
scroll to position [0, 0]
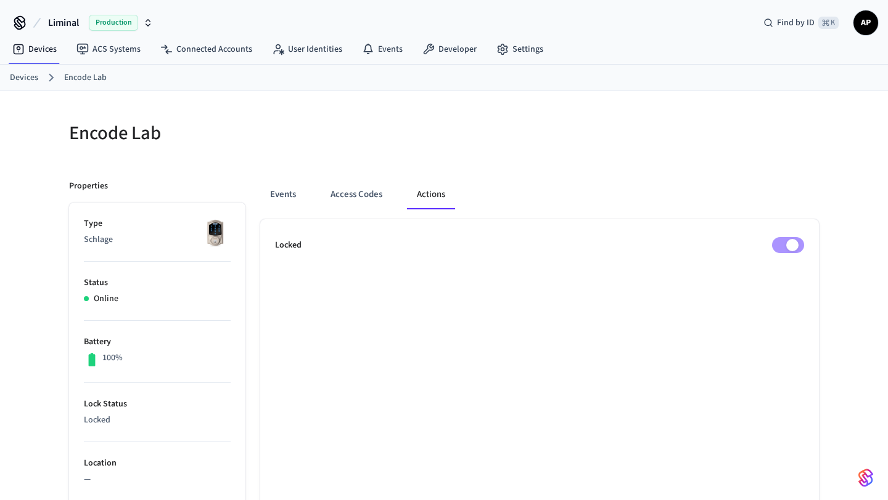
click at [432, 187] on button "Actions" at bounding box center [431, 195] width 48 height 30
click at [300, 198] on button "Events" at bounding box center [283, 195] width 46 height 30
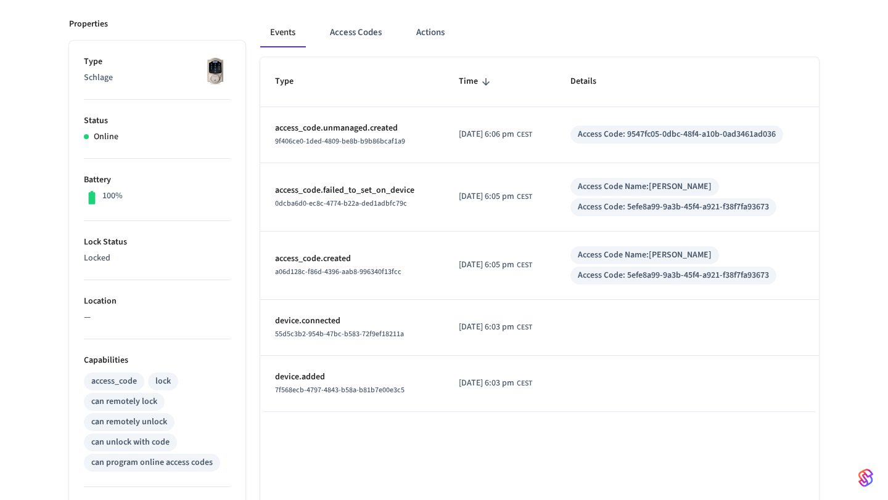
scroll to position [149, 0]
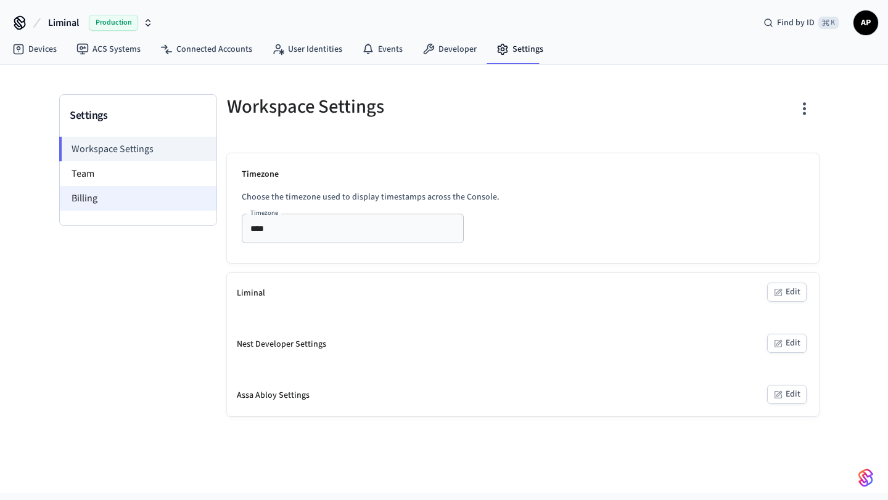
click at [136, 195] on li "Billing" at bounding box center [138, 198] width 157 height 25
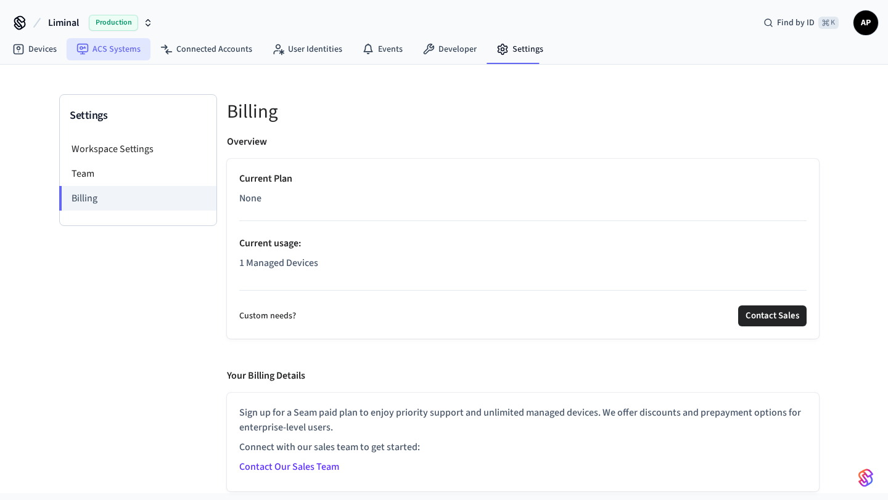
click at [128, 50] on link "ACS Systems" at bounding box center [109, 49] width 84 height 22
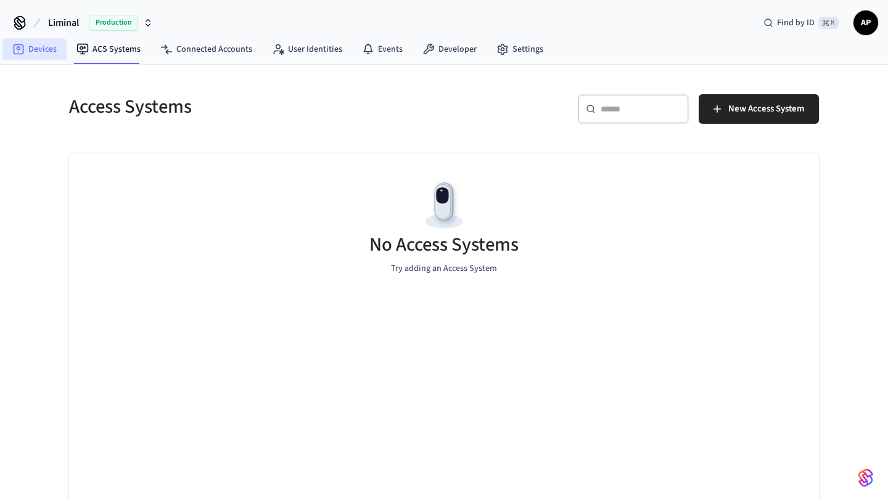
click at [44, 47] on link "Devices" at bounding box center [34, 49] width 64 height 22
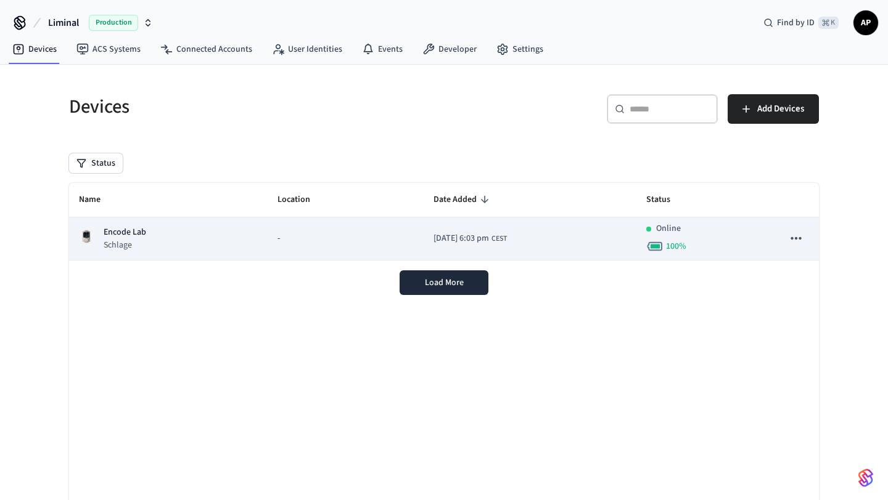
click at [329, 235] on div "-" at bounding box center [345, 238] width 136 height 13
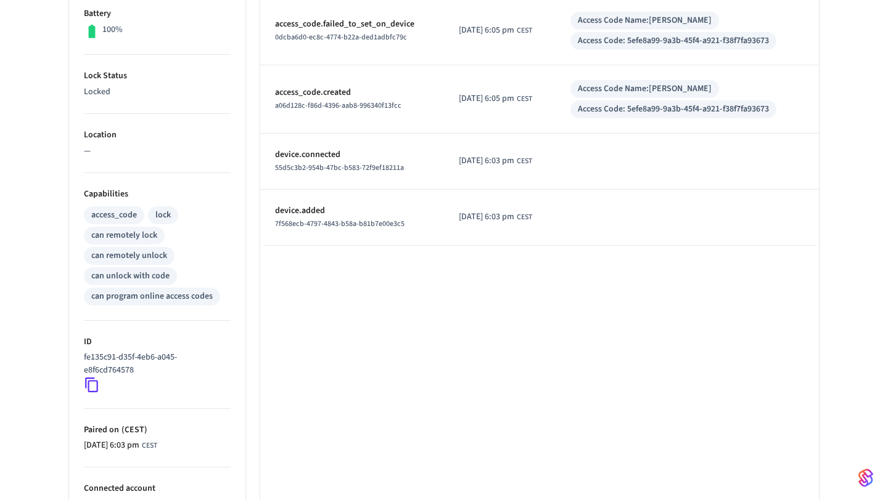
scroll to position [337, 0]
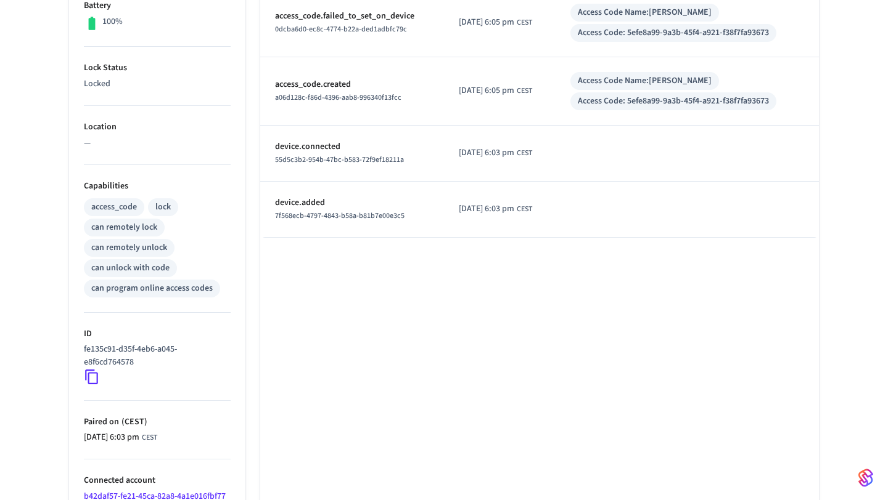
click at [91, 378] on icon at bounding box center [92, 377] width 16 height 16
copy p "fe135c91-d35f-4eb6-a045-e8f6cd764578"
drag, startPoint x: 141, startPoint y: 361, endPoint x: 84, endPoint y: 354, distance: 57.7
click at [84, 354] on p "fe135c91-d35f-4eb6-a045-e8f6cd764578" at bounding box center [155, 356] width 142 height 26
click at [168, 357] on p "fe135c91-d35f-4eb6-a045-e8f6cd764578" at bounding box center [155, 356] width 142 height 26
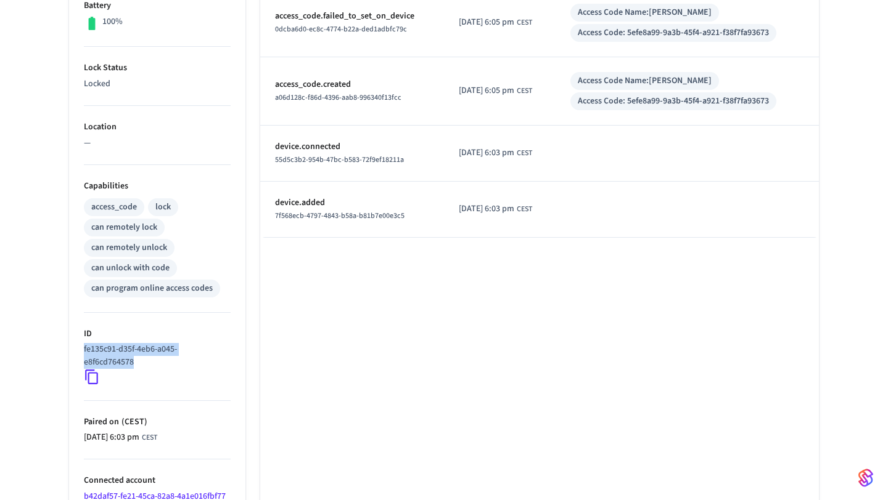
copy p "fe135c91-d35f-4eb6-a045-e8f6cd764578"
drag, startPoint x: 133, startPoint y: 364, endPoint x: 84, endPoint y: 352, distance: 50.2
click at [84, 352] on p "fe135c91-d35f-4eb6-a045-e8f6cd764578" at bounding box center [155, 356] width 142 height 26
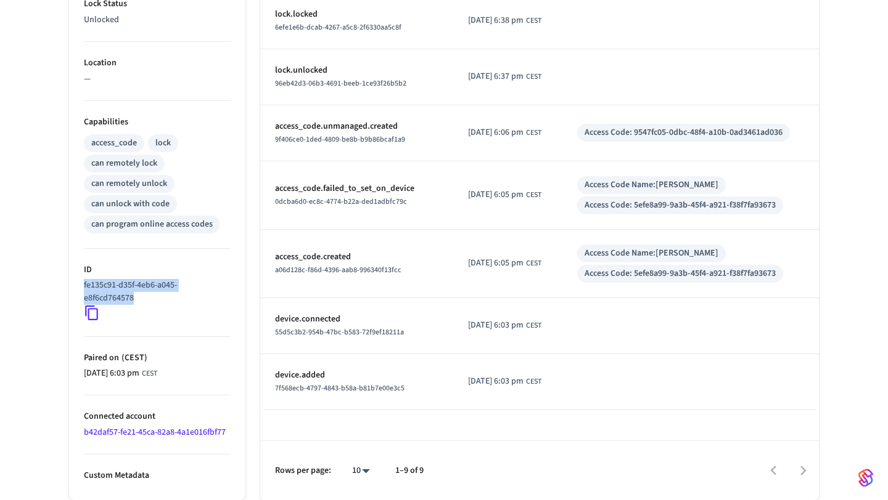
scroll to position [0, 0]
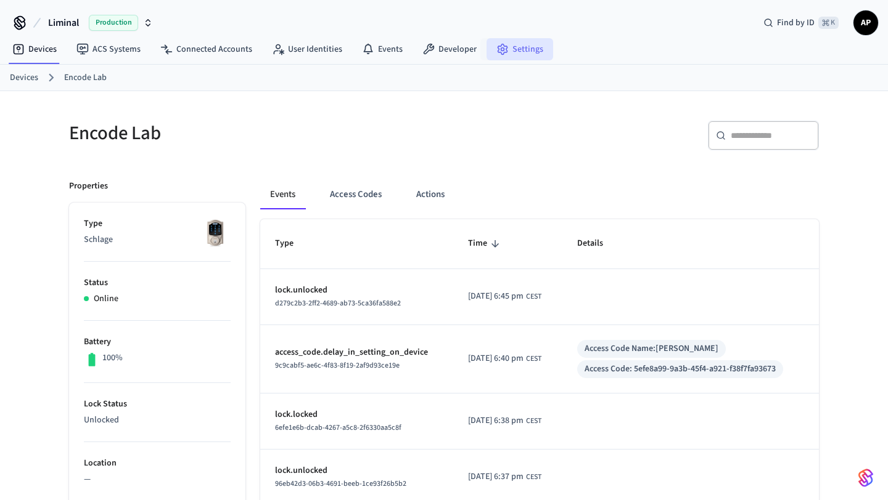
click at [518, 49] on link "Settings" at bounding box center [519, 49] width 67 height 22
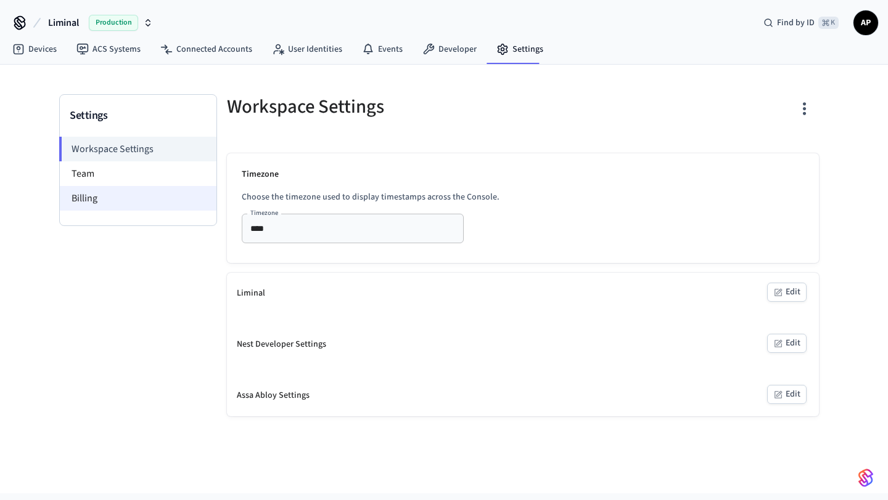
click at [139, 206] on li "Billing" at bounding box center [138, 198] width 157 height 25
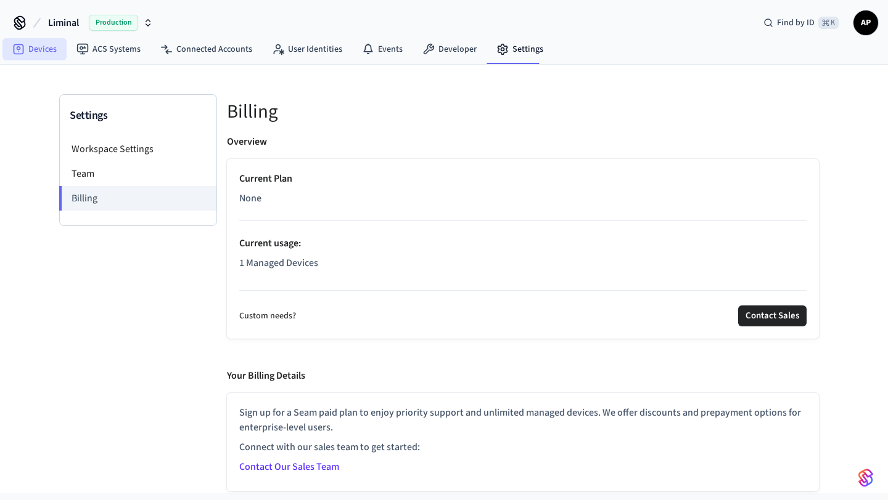
click at [41, 56] on link "Devices" at bounding box center [34, 49] width 64 height 22
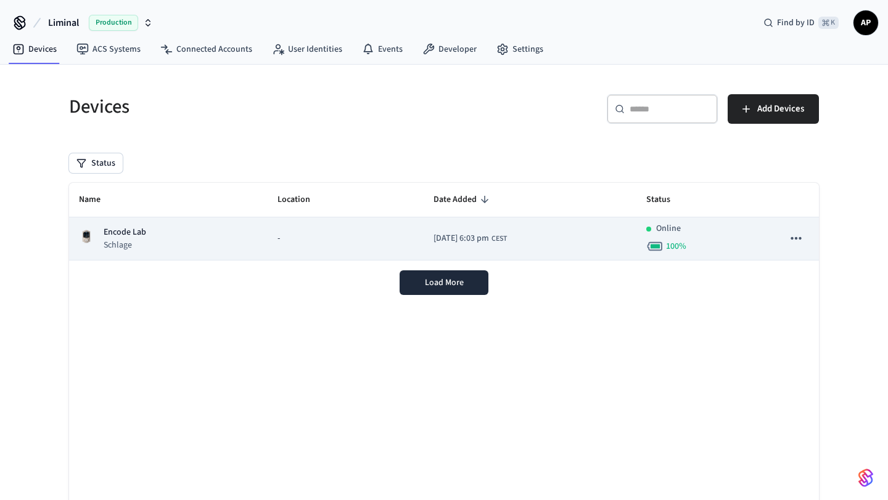
click at [538, 239] on td "2025/10/14 at 6:03 pm CEST" at bounding box center [529, 239] width 213 height 43
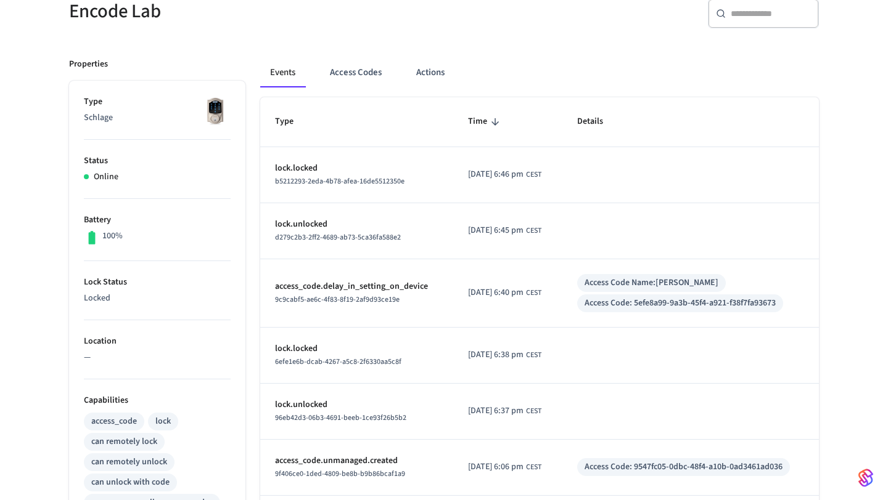
scroll to position [92, 0]
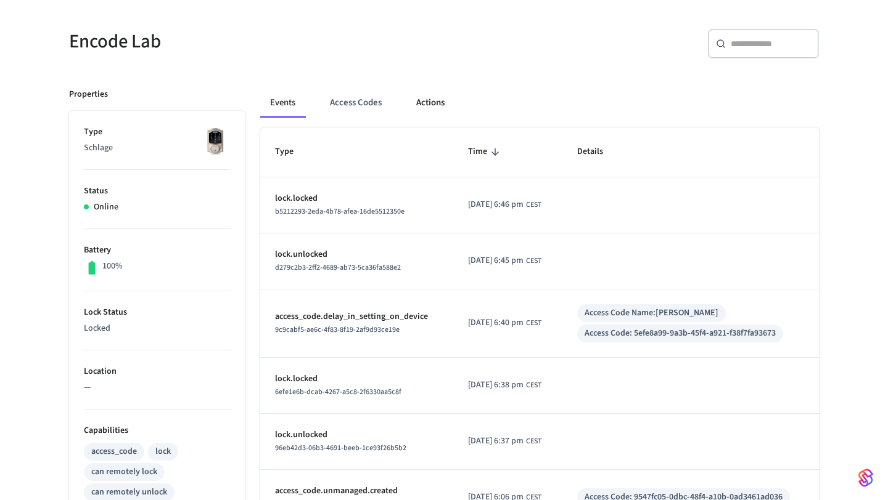
click at [425, 100] on button "Actions" at bounding box center [430, 103] width 48 height 30
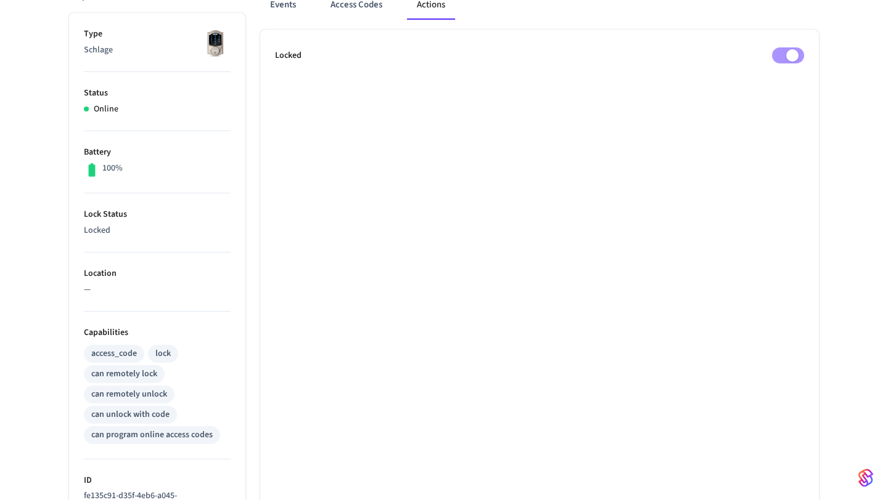
scroll to position [219, 0]
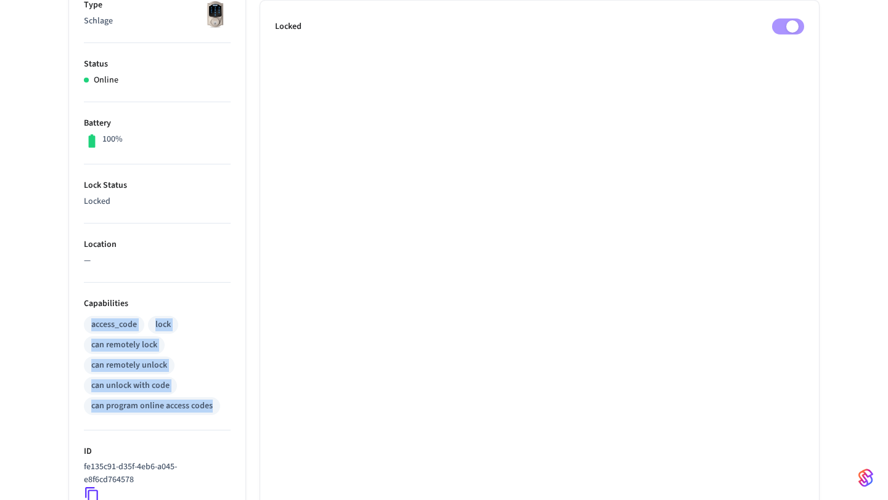
drag, startPoint x: 216, startPoint y: 407, endPoint x: 83, endPoint y: 324, distance: 156.7
click at [83, 324] on ul "Type Schlage Status Online Battery 100% Lock Status Locked Location — Capabilit…" at bounding box center [157, 333] width 176 height 698
click at [200, 398] on div "can program online access codes" at bounding box center [152, 407] width 136 height 18
drag, startPoint x: 218, startPoint y: 409, endPoint x: 85, endPoint y: 322, distance: 159.0
click at [85, 322] on div "access_code lock can remotely lock can remotely unlock can unlock with code can…" at bounding box center [157, 365] width 147 height 102
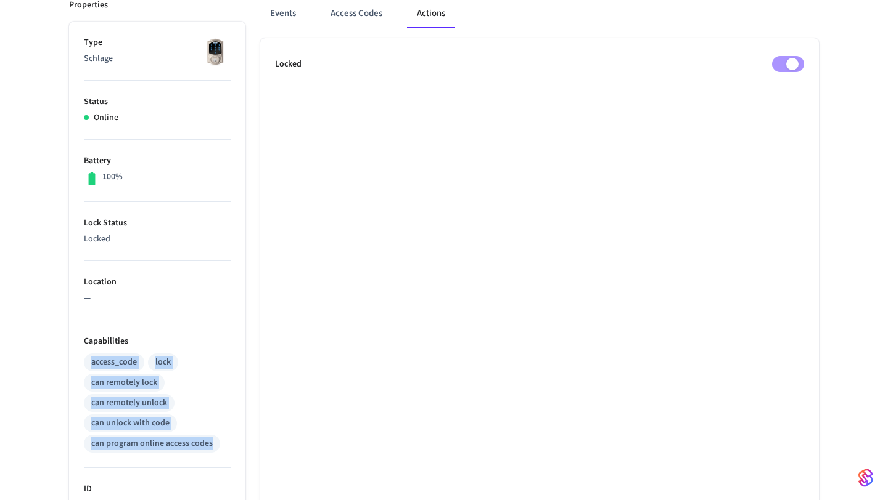
scroll to position [0, 0]
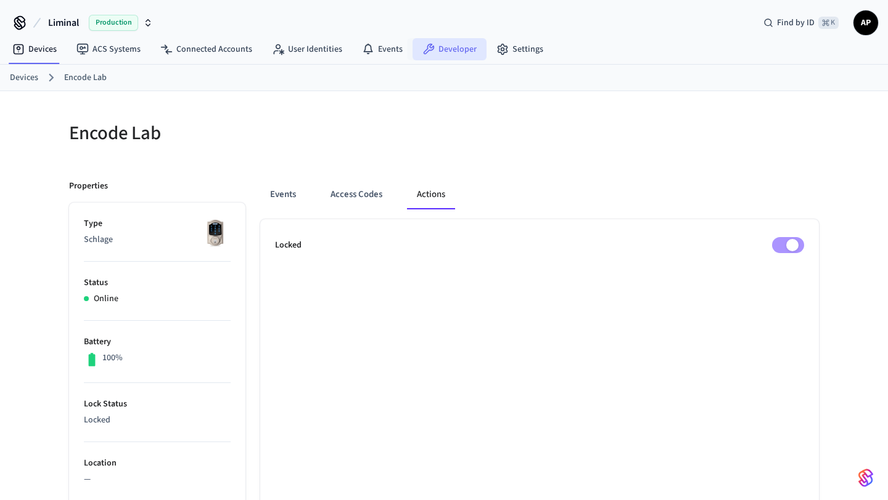
click at [432, 48] on link "Developer" at bounding box center [449, 49] width 74 height 22
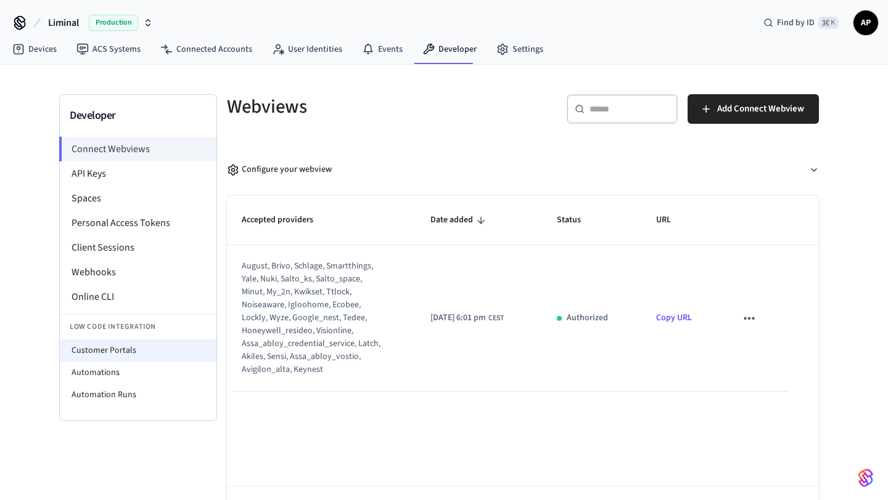
click at [112, 348] on li "Customer Portals" at bounding box center [138, 351] width 157 height 22
select select "**********"
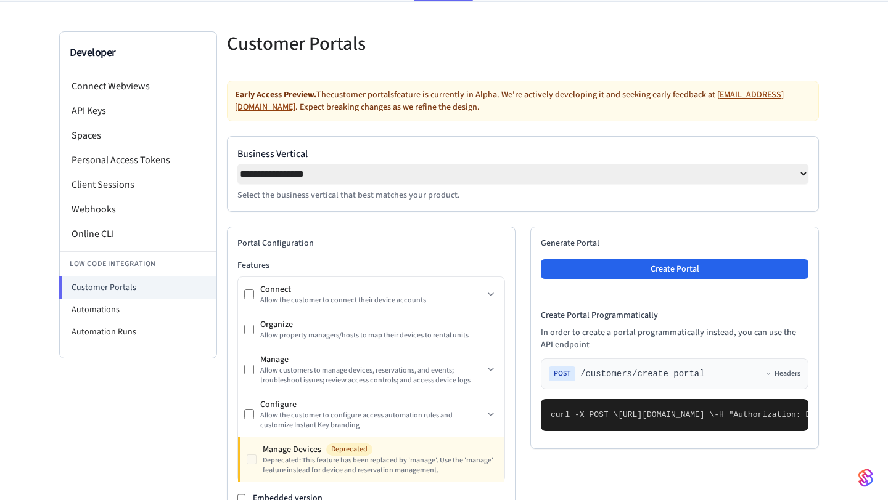
scroll to position [63, 0]
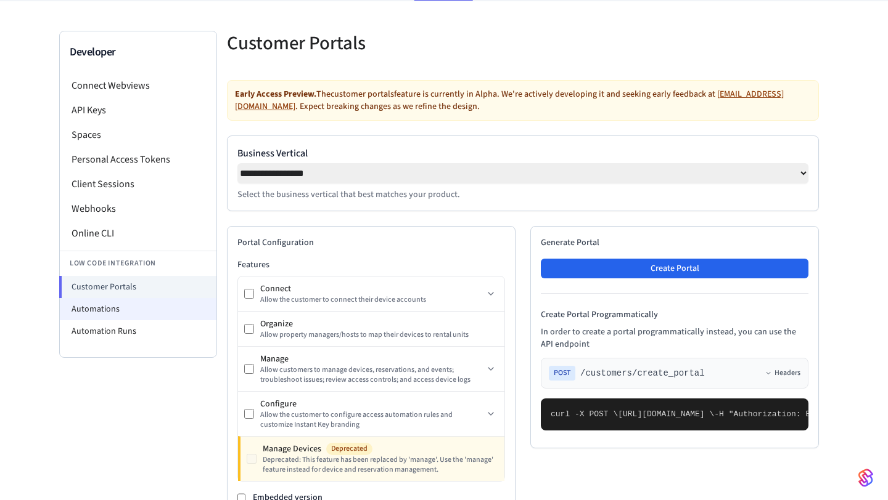
click at [164, 313] on li "Automations" at bounding box center [138, 309] width 157 height 22
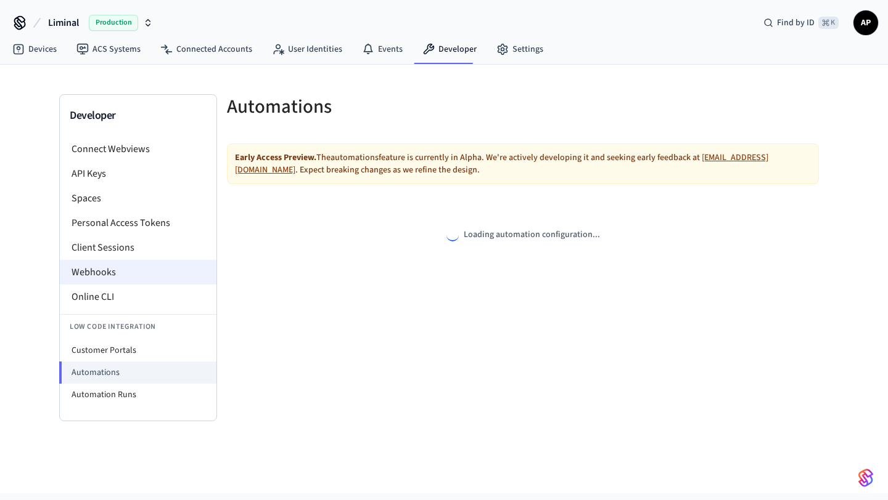
select select "**********"
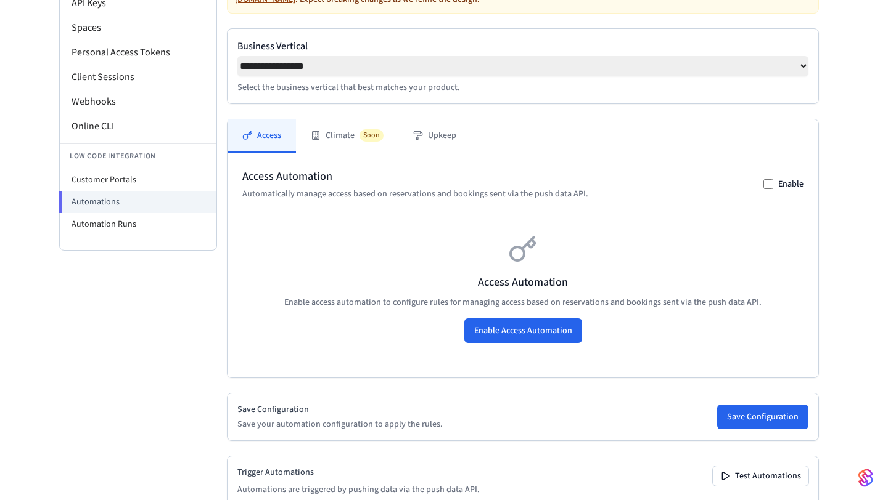
scroll to position [181, 0]
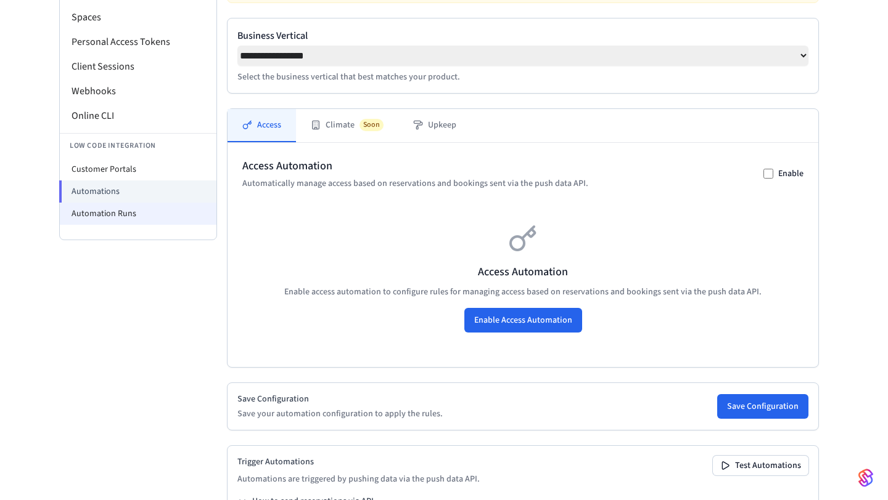
click at [121, 208] on li "Automation Runs" at bounding box center [138, 214] width 157 height 22
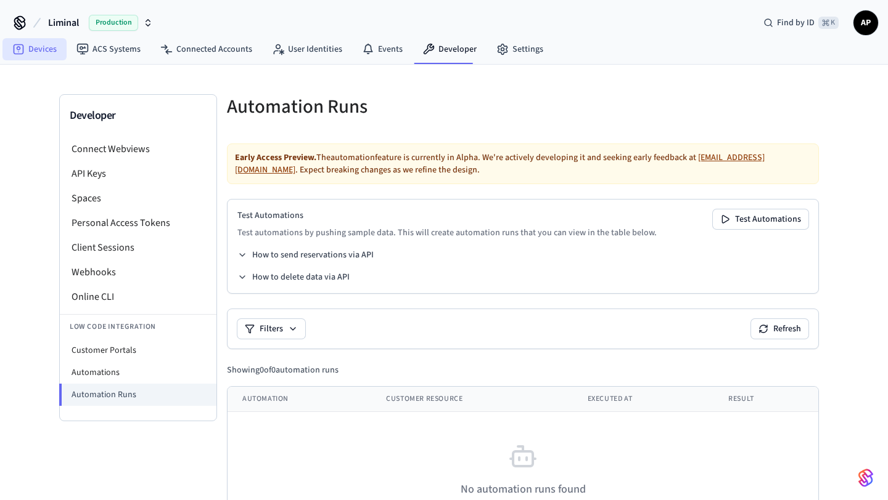
click at [40, 45] on link "Devices" at bounding box center [34, 49] width 64 height 22
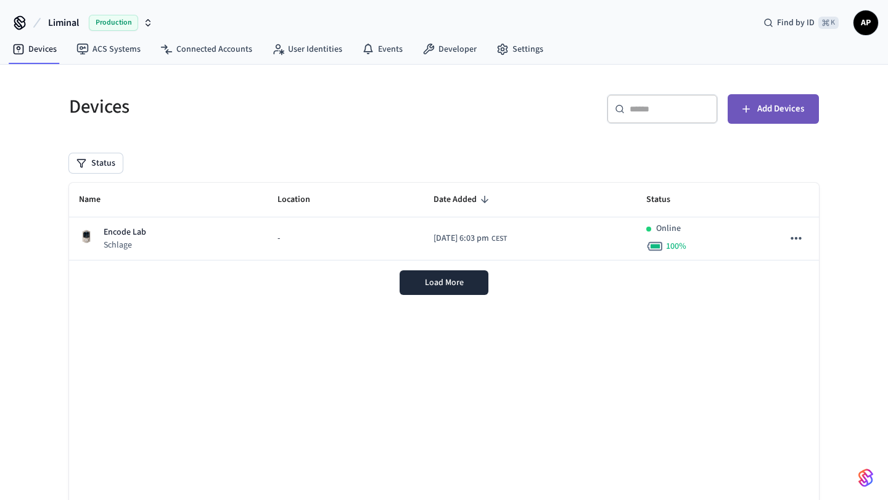
click at [766, 118] on button "Add Devices" at bounding box center [772, 109] width 91 height 30
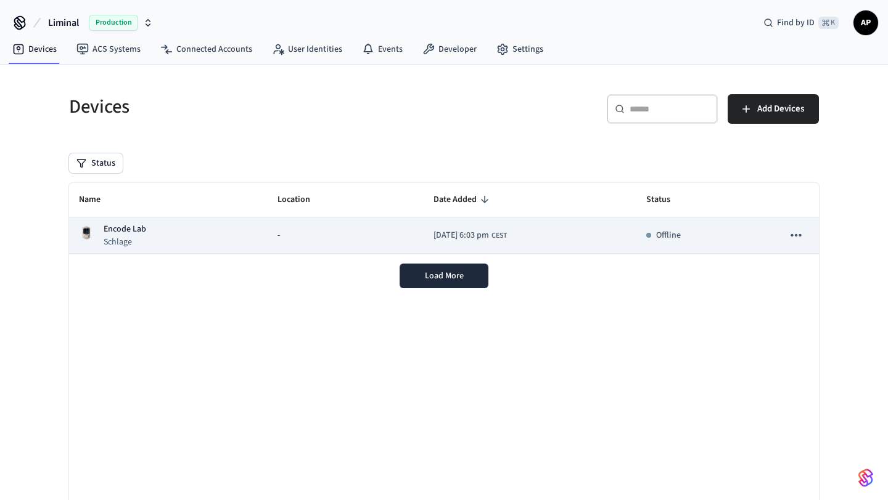
click at [230, 237] on div "Encode Lab Schlage" at bounding box center [168, 235] width 179 height 25
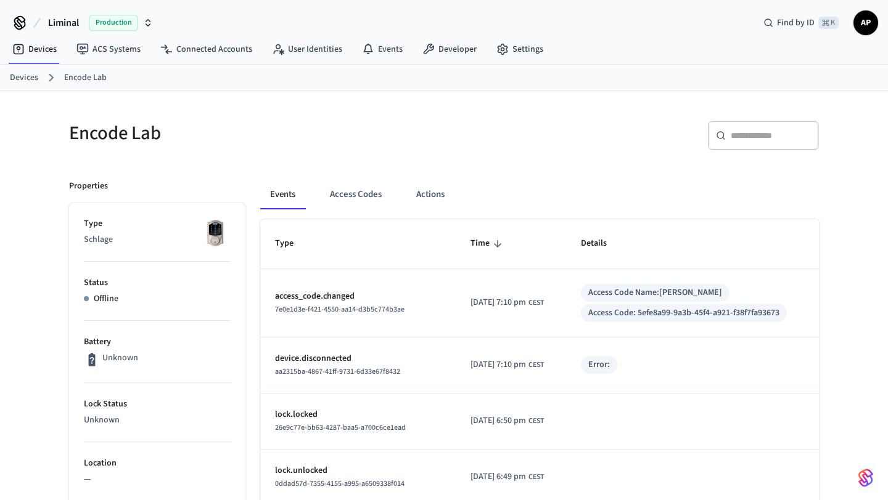
click at [455, 190] on div "Events Access Codes Actions" at bounding box center [539, 195] width 558 height 30
click at [436, 190] on button "Actions" at bounding box center [430, 195] width 48 height 30
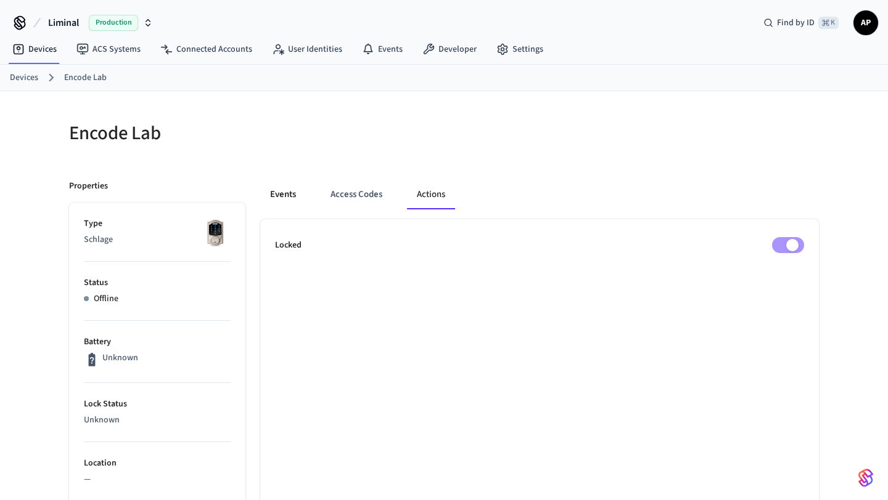
click at [282, 193] on button "Events" at bounding box center [283, 195] width 46 height 30
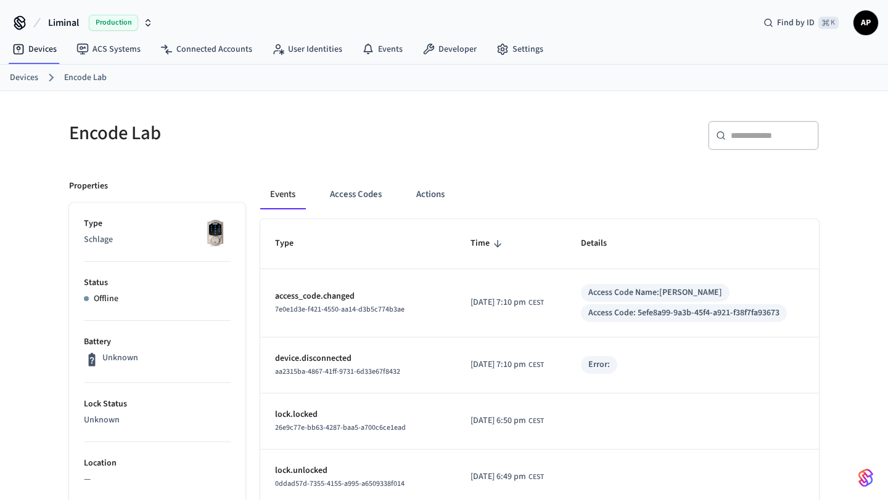
click at [99, 294] on p "Offline" at bounding box center [106, 299] width 25 height 13
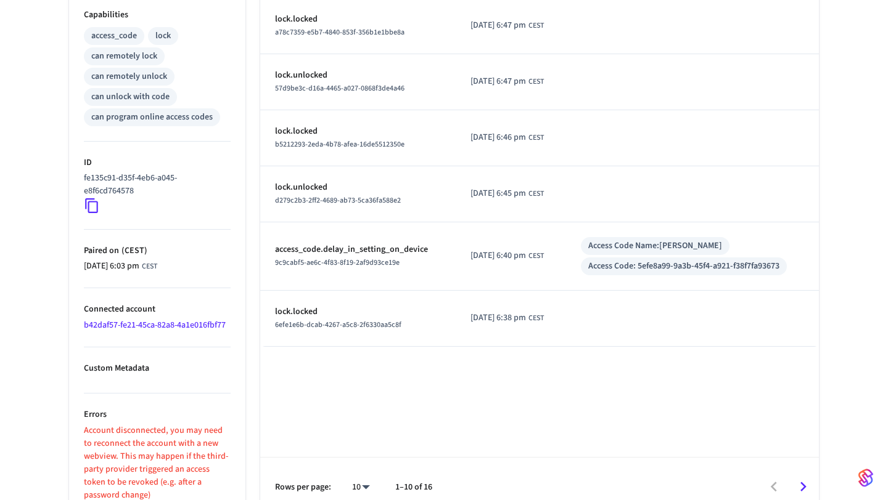
scroll to position [524, 0]
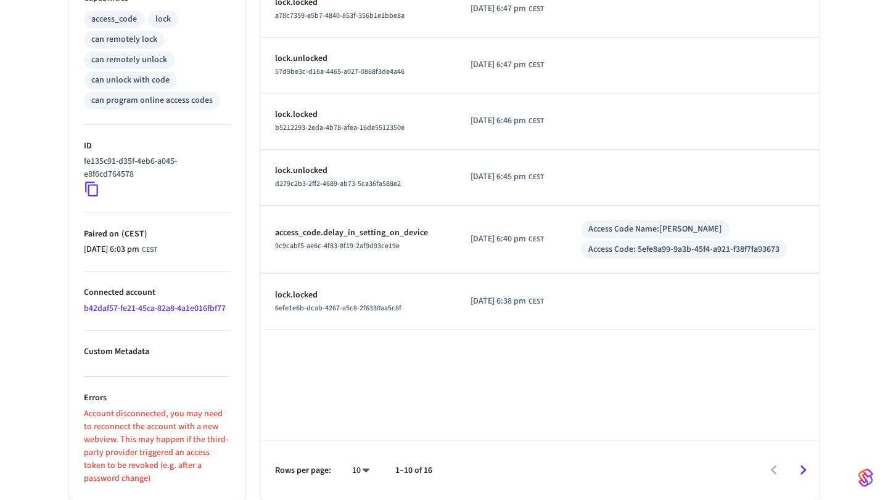
click at [806, 471] on icon "Go to next page" at bounding box center [802, 470] width 19 height 19
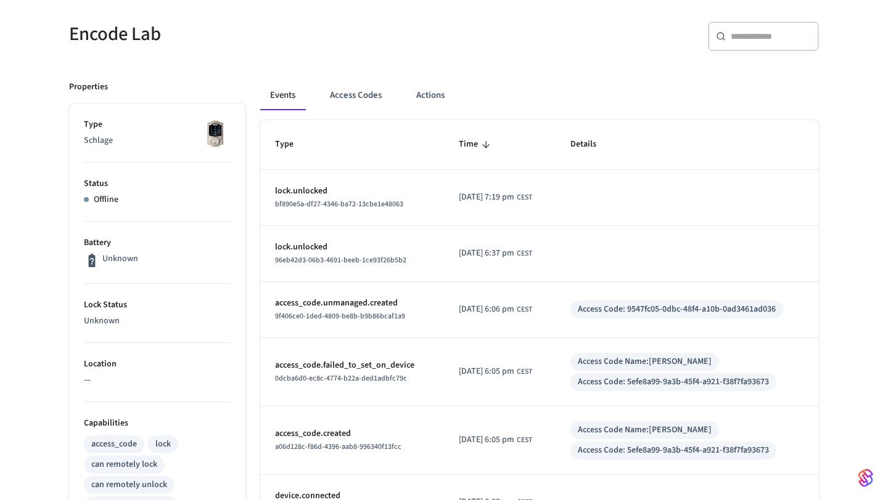
scroll to position [92, 0]
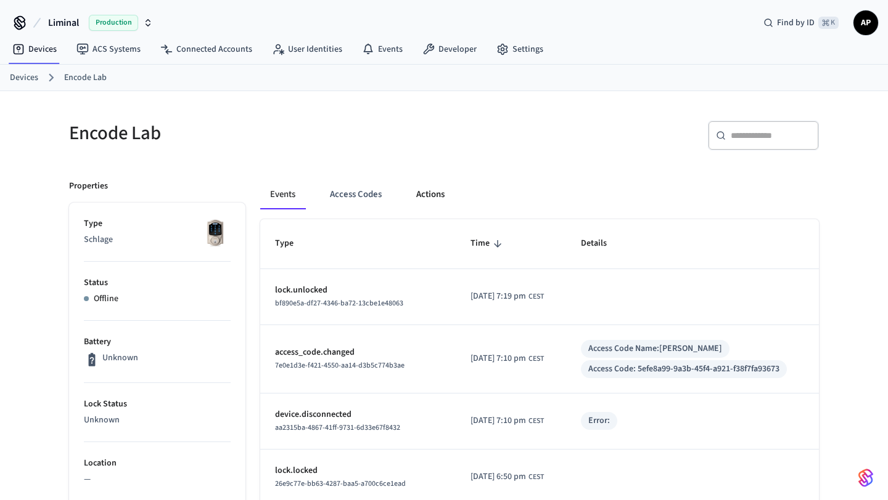
click at [433, 190] on button "Actions" at bounding box center [430, 195] width 48 height 30
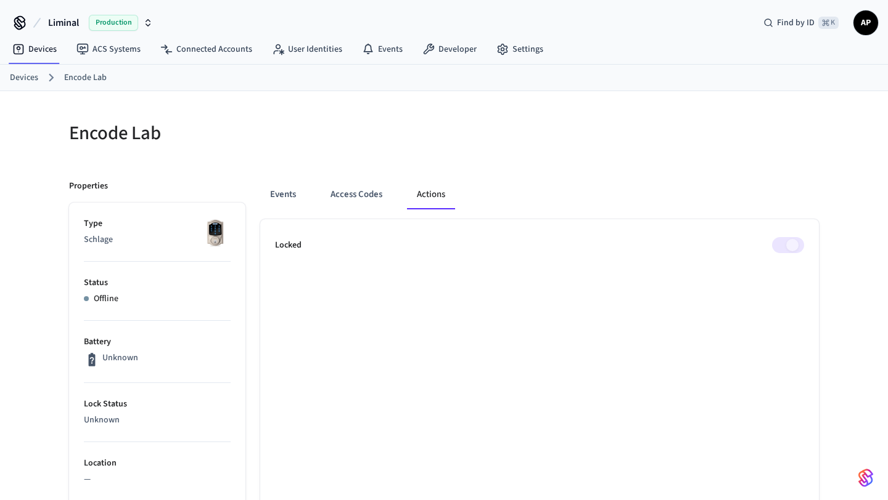
click at [725, 153] on div at bounding box center [634, 140] width 367 height 39
click at [104, 298] on p "Offline" at bounding box center [106, 299] width 25 height 13
click at [29, 79] on link "Devices" at bounding box center [24, 77] width 28 height 13
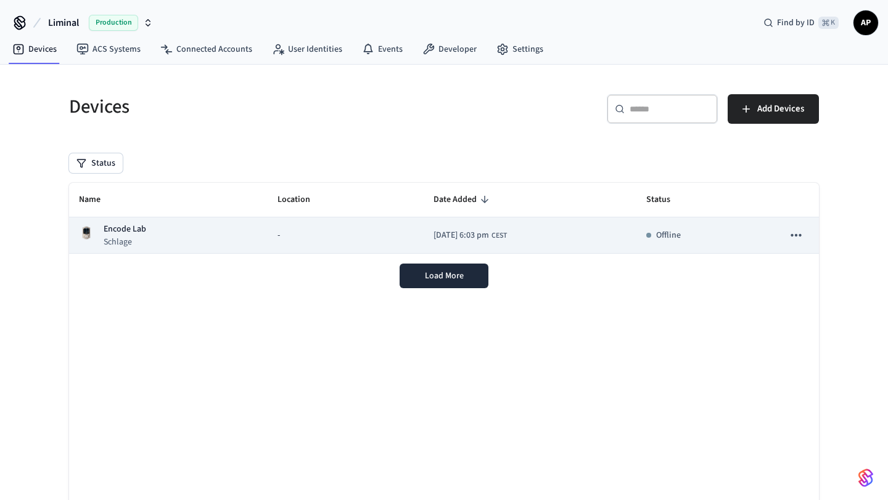
click at [433, 240] on span "[DATE] 6:03 pm" at bounding box center [460, 235] width 55 height 13
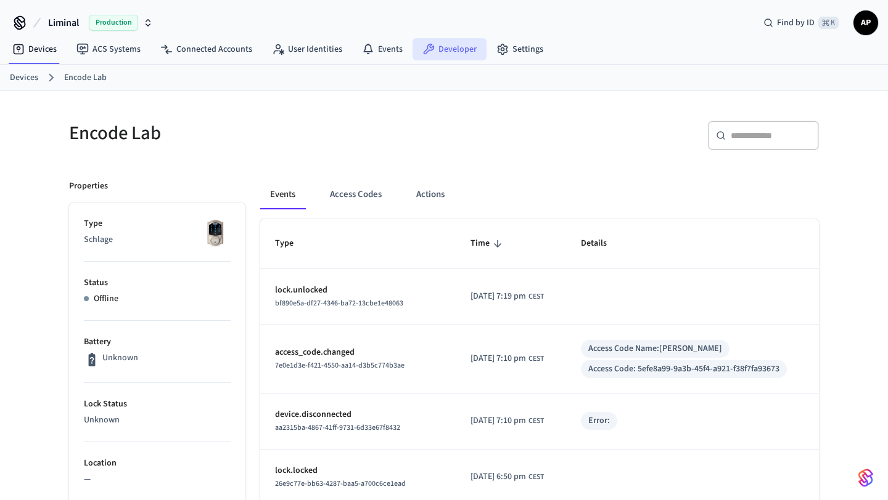
click at [445, 50] on link "Developer" at bounding box center [449, 49] width 74 height 22
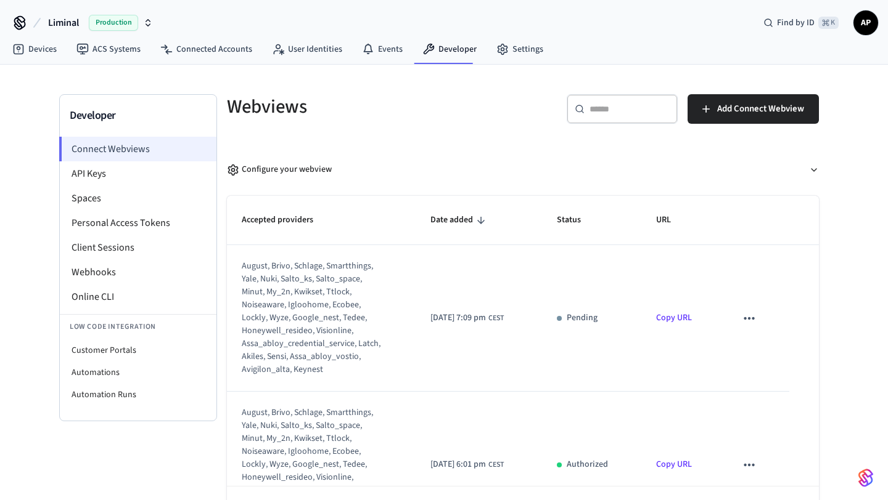
click at [116, 150] on li "Connect Webviews" at bounding box center [137, 149] width 157 height 25
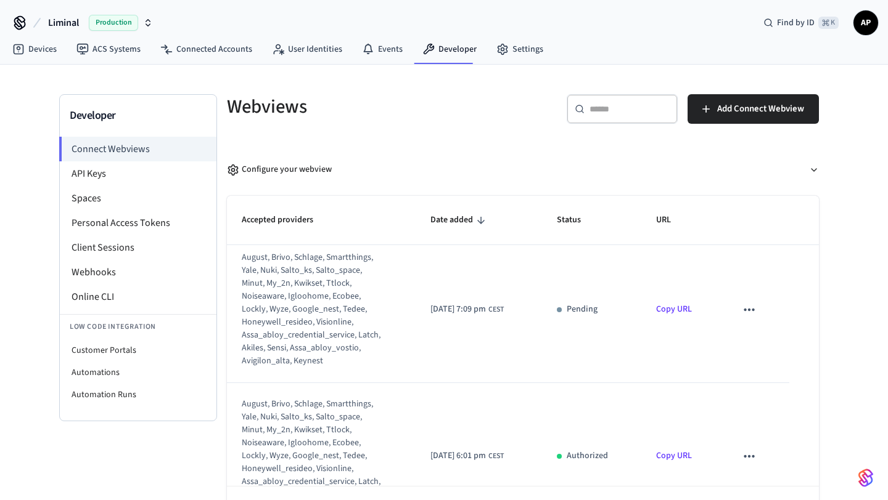
scroll to position [78, 0]
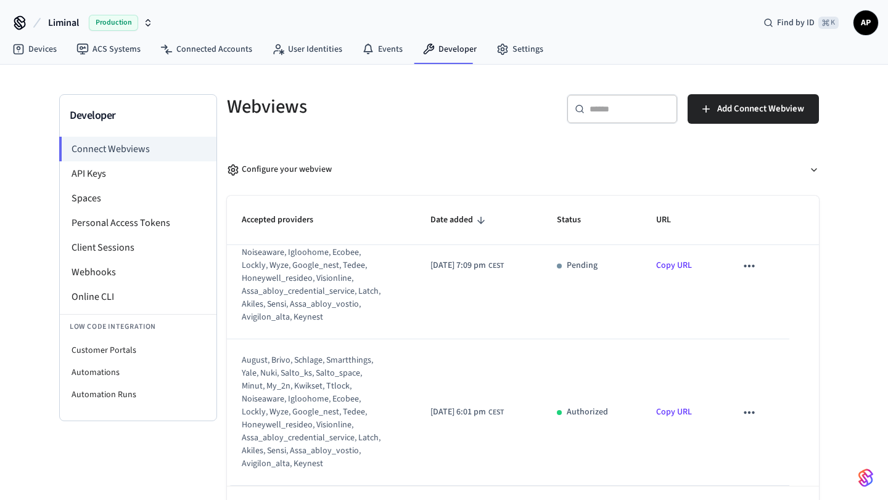
click at [682, 412] on link "Copy URL" at bounding box center [674, 412] width 36 height 12
click at [682, 424] on p "URL copied!" at bounding box center [681, 427] width 44 height 13
click at [45, 54] on link "Devices" at bounding box center [34, 49] width 64 height 22
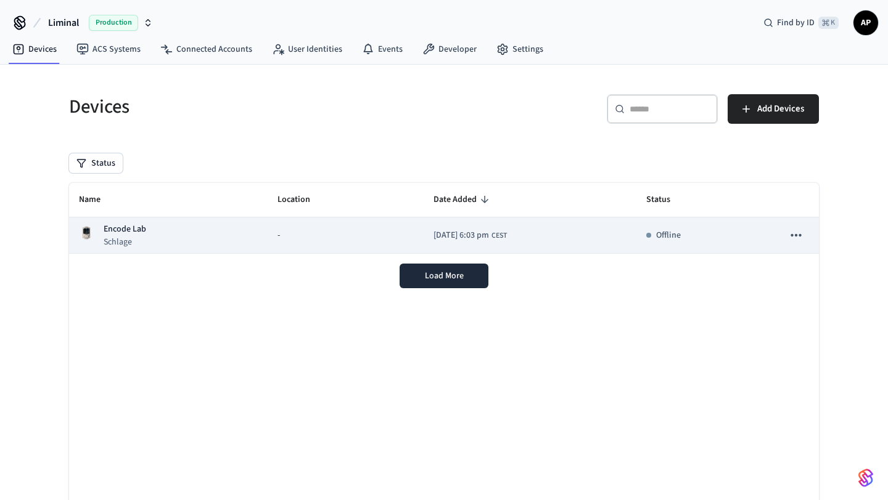
click at [124, 226] on p "Encode Lab" at bounding box center [125, 229] width 43 height 13
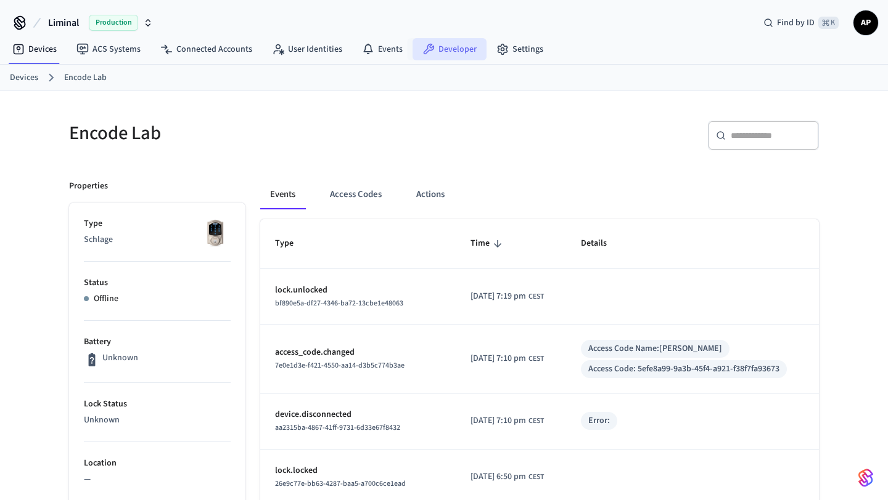
click at [441, 49] on link "Developer" at bounding box center [449, 49] width 74 height 22
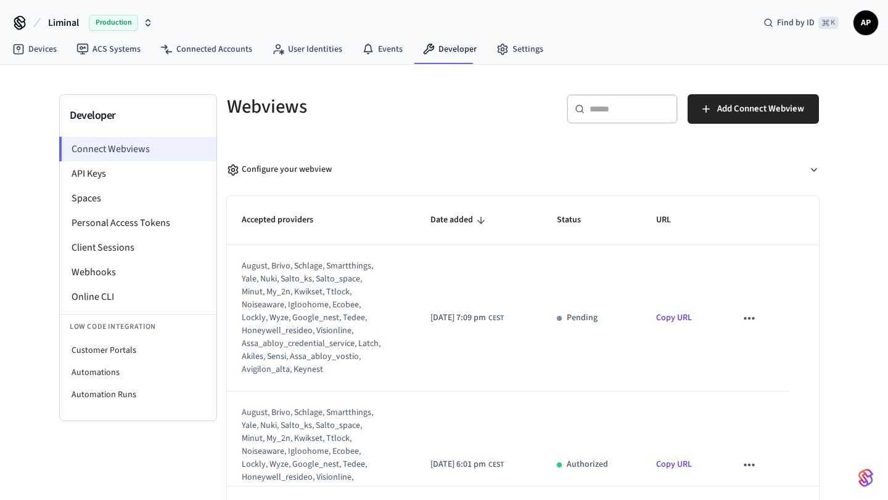
click at [133, 145] on li "Connect Webviews" at bounding box center [137, 149] width 157 height 25
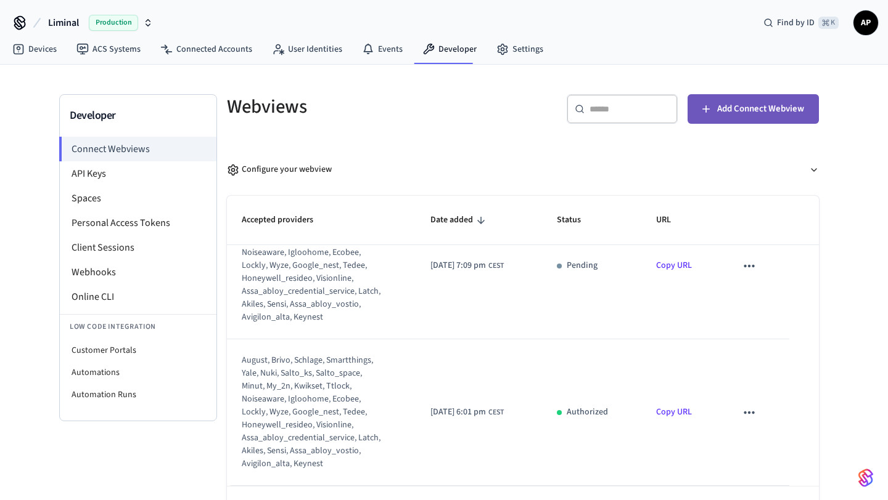
click at [749, 107] on span "Add Connect Webview" at bounding box center [760, 109] width 87 height 16
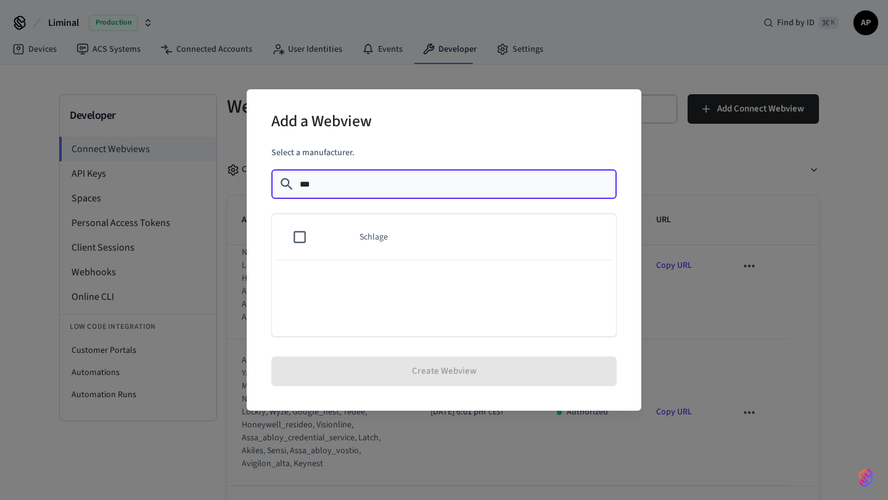
type input "***"
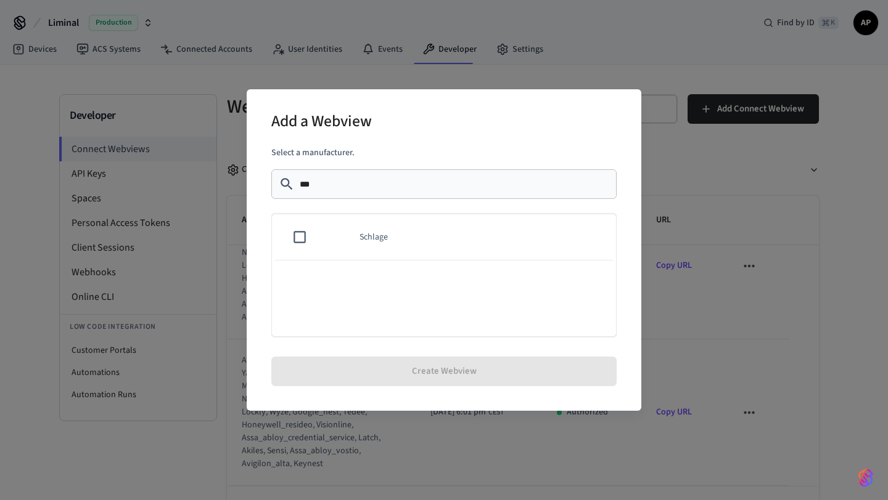
click at [421, 227] on td "Schlage" at bounding box center [480, 237] width 271 height 46
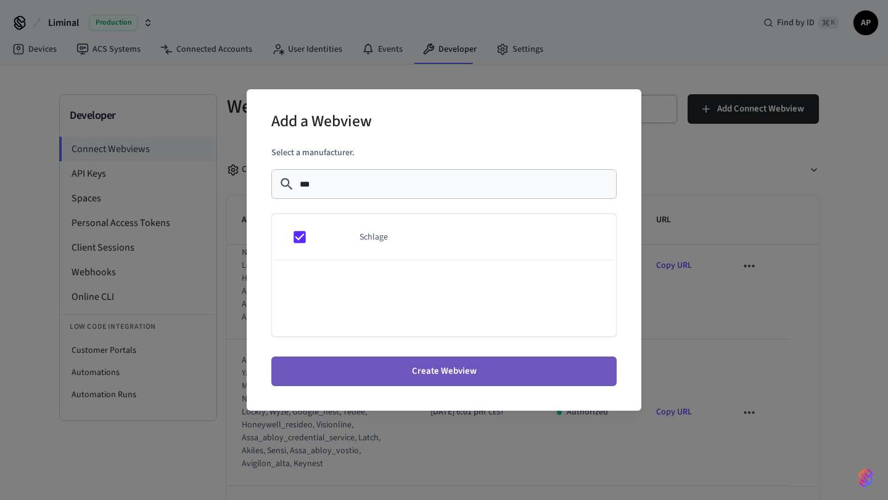
click at [468, 371] on button "Create Webview" at bounding box center [443, 372] width 345 height 30
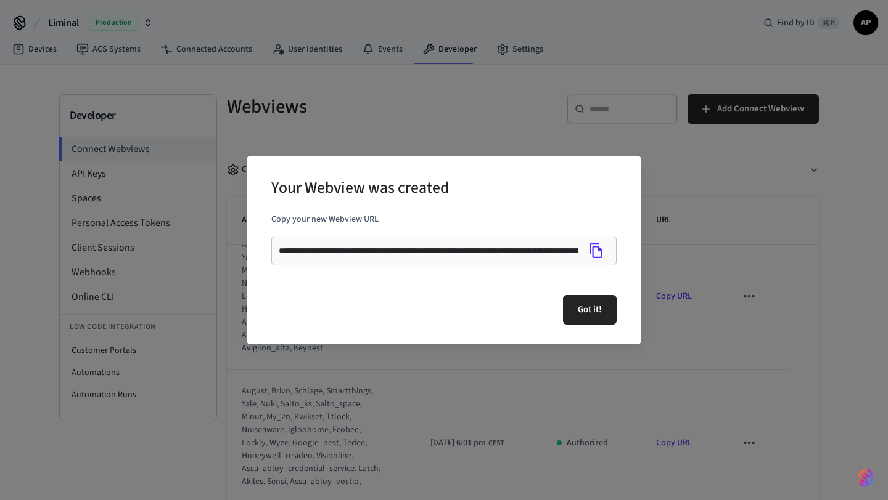
scroll to position [135, 0]
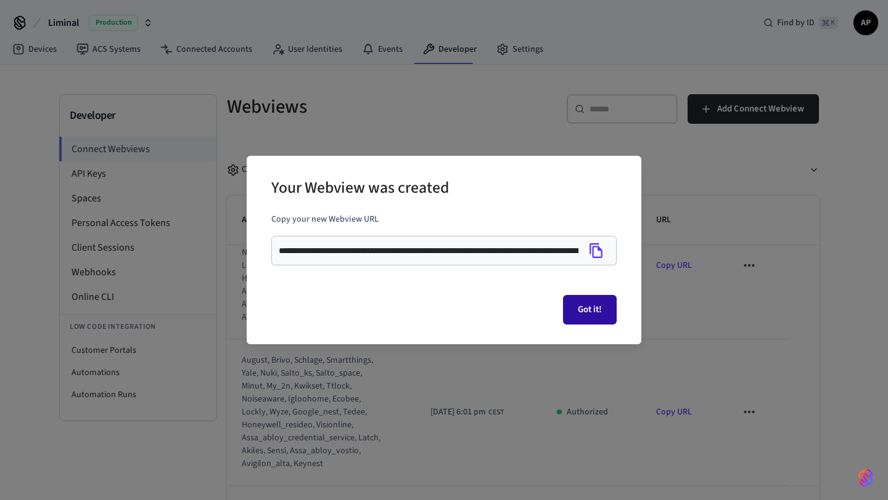
click at [590, 301] on button "Got it!" at bounding box center [590, 310] width 54 height 30
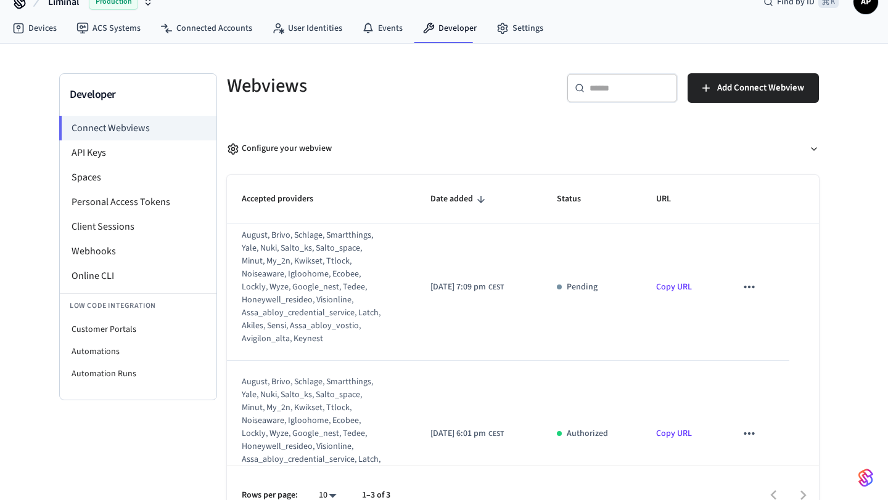
scroll to position [0, 0]
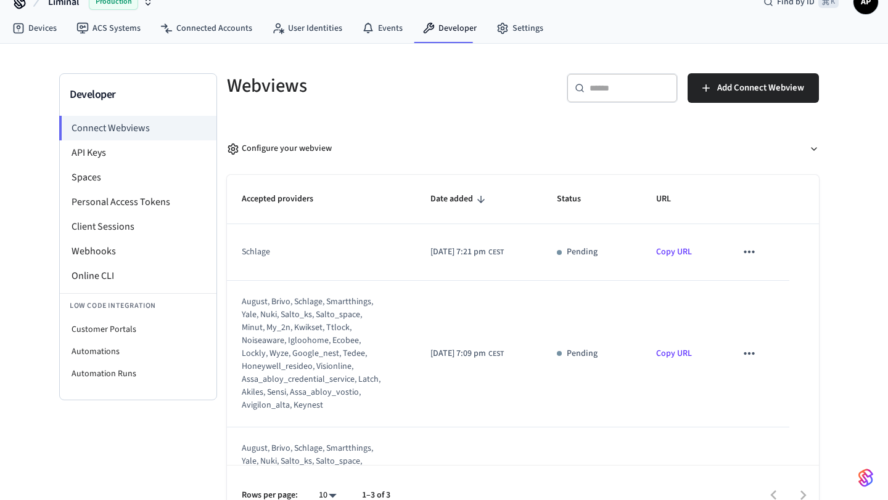
click at [597, 252] on p "Pending" at bounding box center [581, 252] width 31 height 13
click at [681, 251] on link "Copy URL" at bounding box center [674, 252] width 36 height 12
click at [42, 28] on link "Devices" at bounding box center [34, 28] width 64 height 22
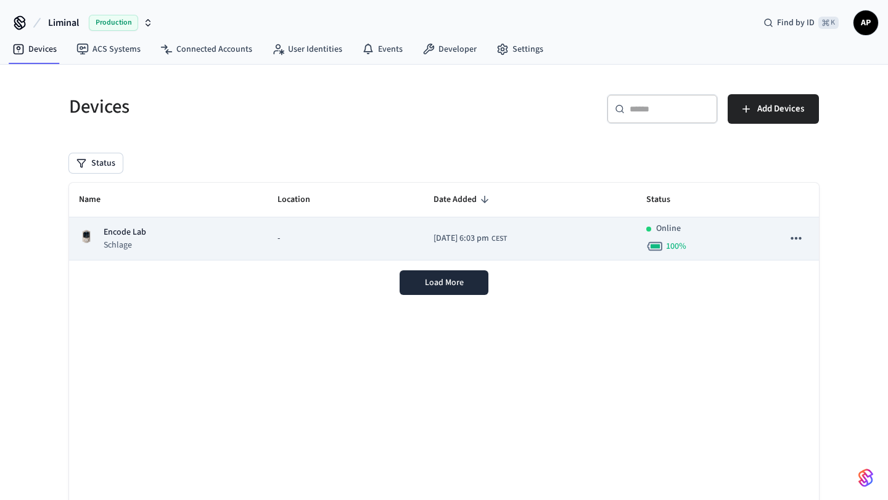
click at [316, 234] on div "-" at bounding box center [345, 238] width 136 height 13
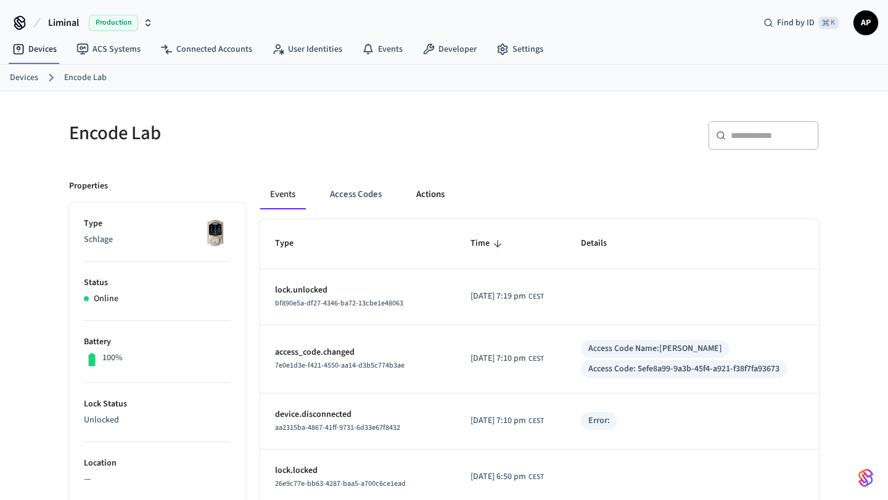
click at [420, 196] on button "Actions" at bounding box center [430, 195] width 48 height 30
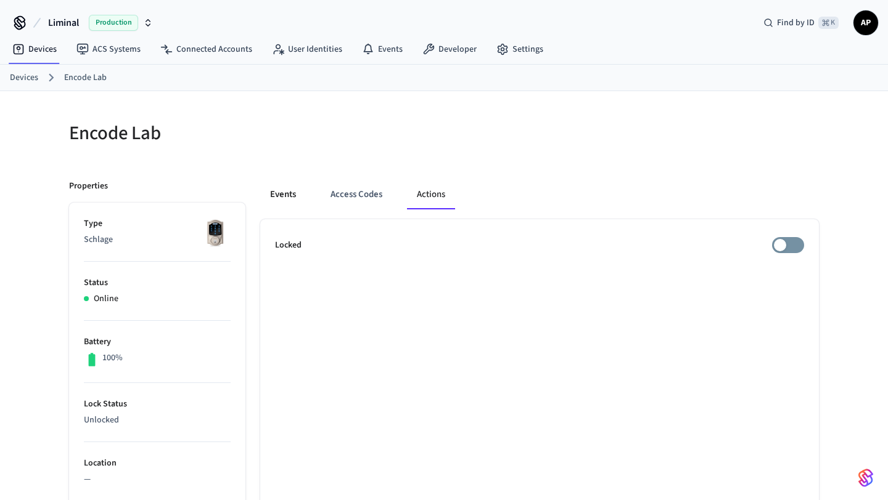
click at [280, 202] on button "Events" at bounding box center [283, 195] width 46 height 30
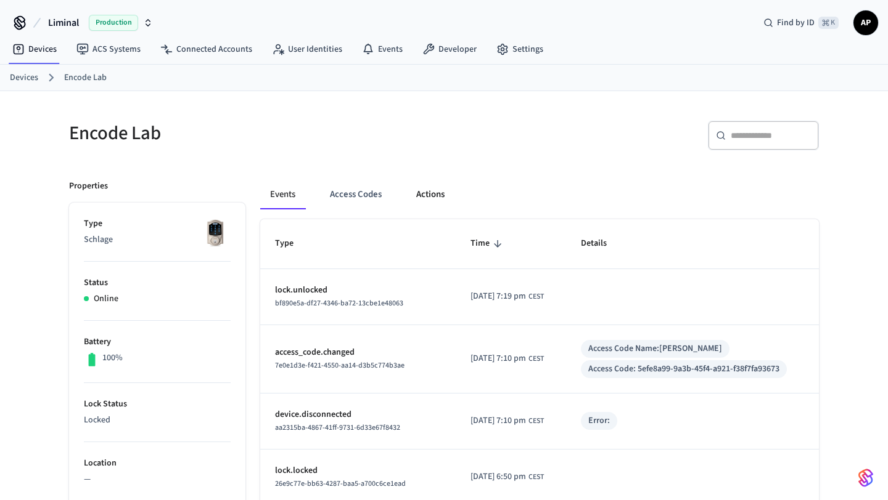
click at [434, 197] on button "Actions" at bounding box center [430, 195] width 48 height 30
